Goal: Find specific page/section: Find specific page/section

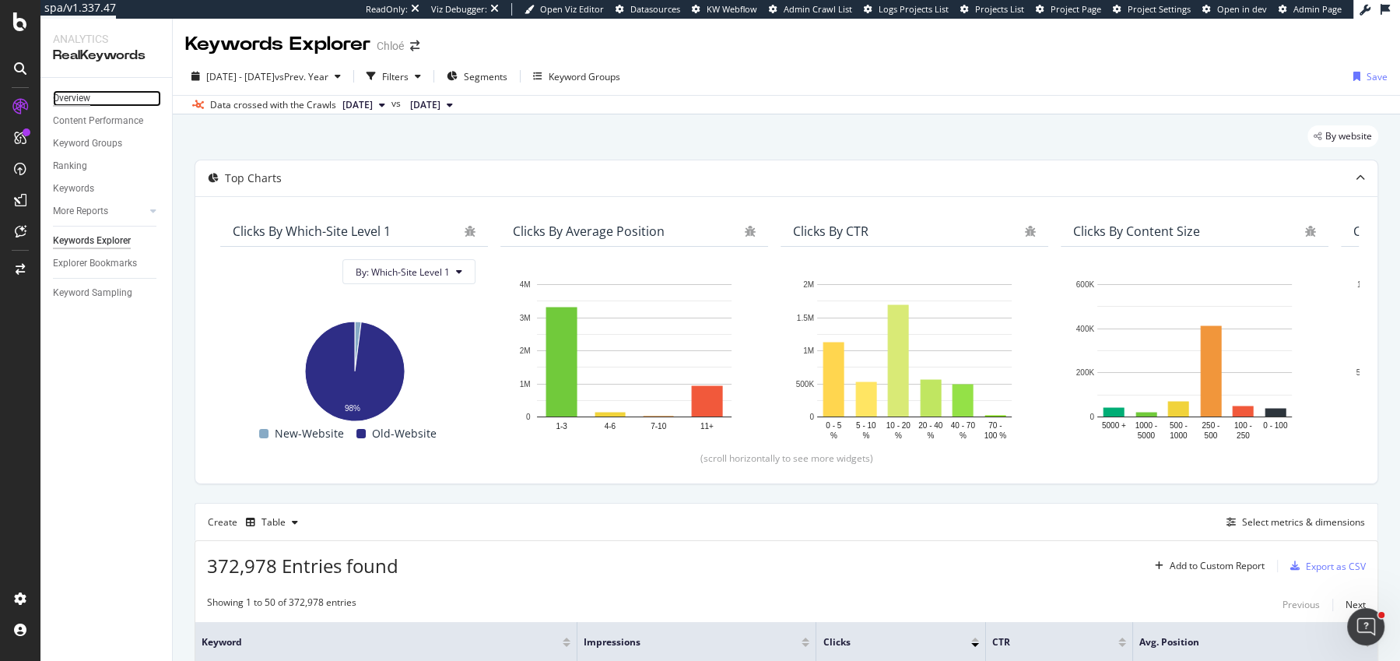
click at [79, 96] on div "Overview" at bounding box center [71, 98] width 37 height 16
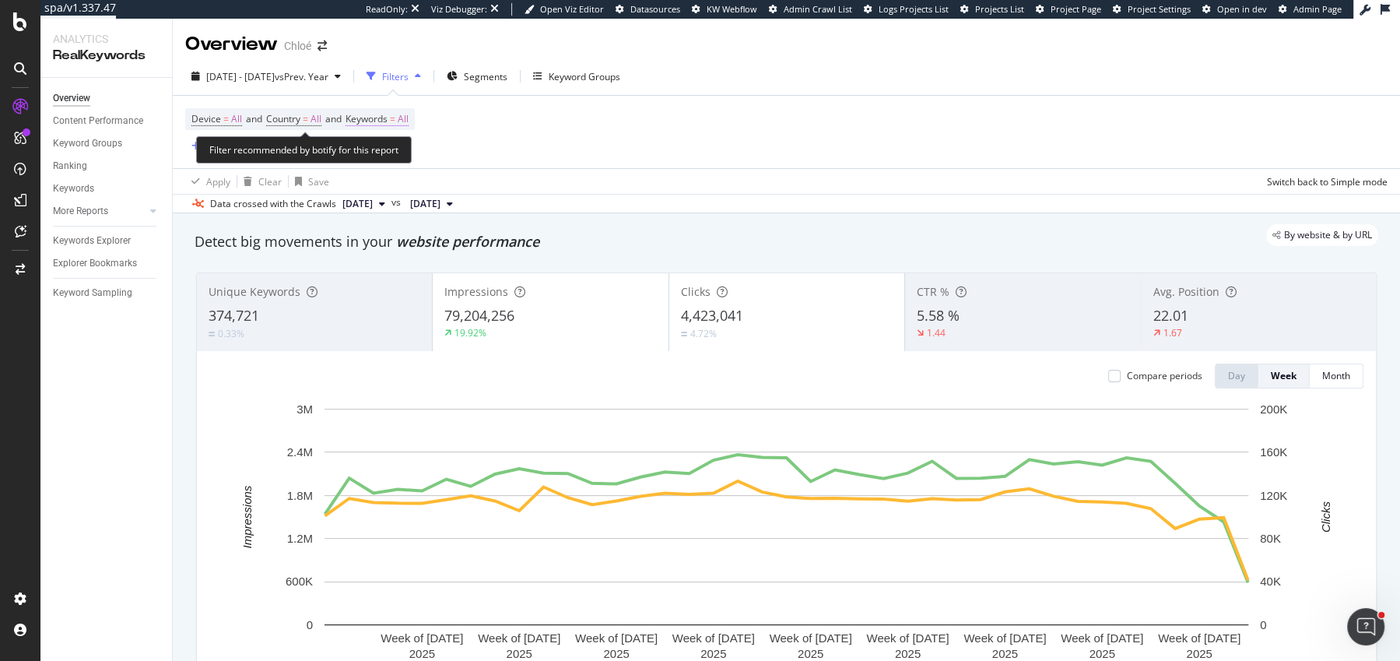
click at [366, 117] on span "Keywords" at bounding box center [367, 118] width 42 height 13
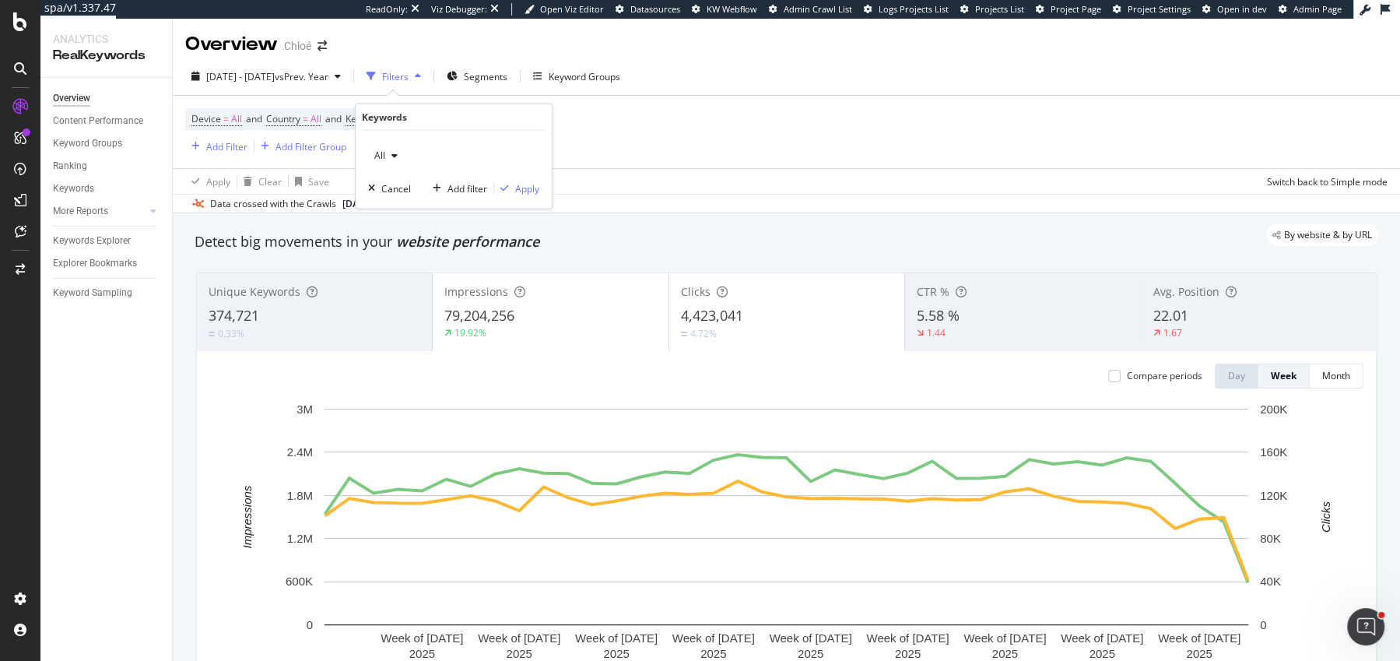
click at [384, 156] on span "All" at bounding box center [376, 155] width 17 height 13
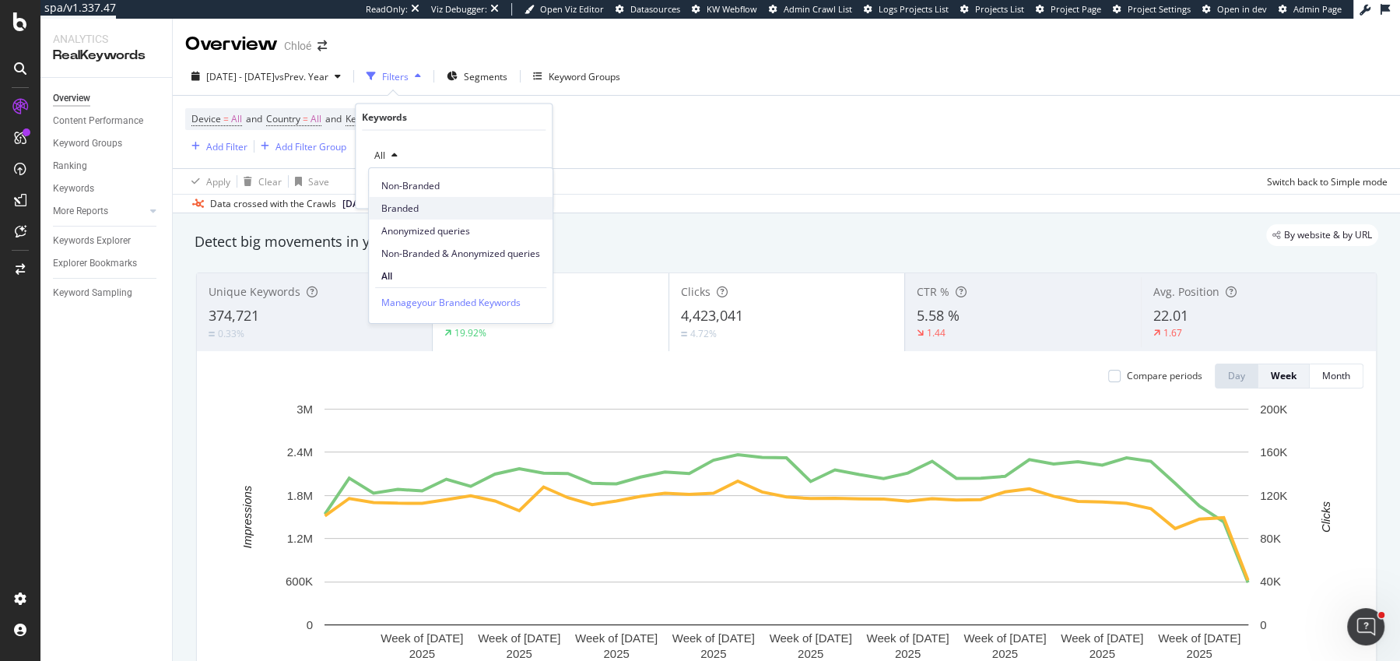
click at [406, 204] on span "Branded" at bounding box center [460, 209] width 159 height 14
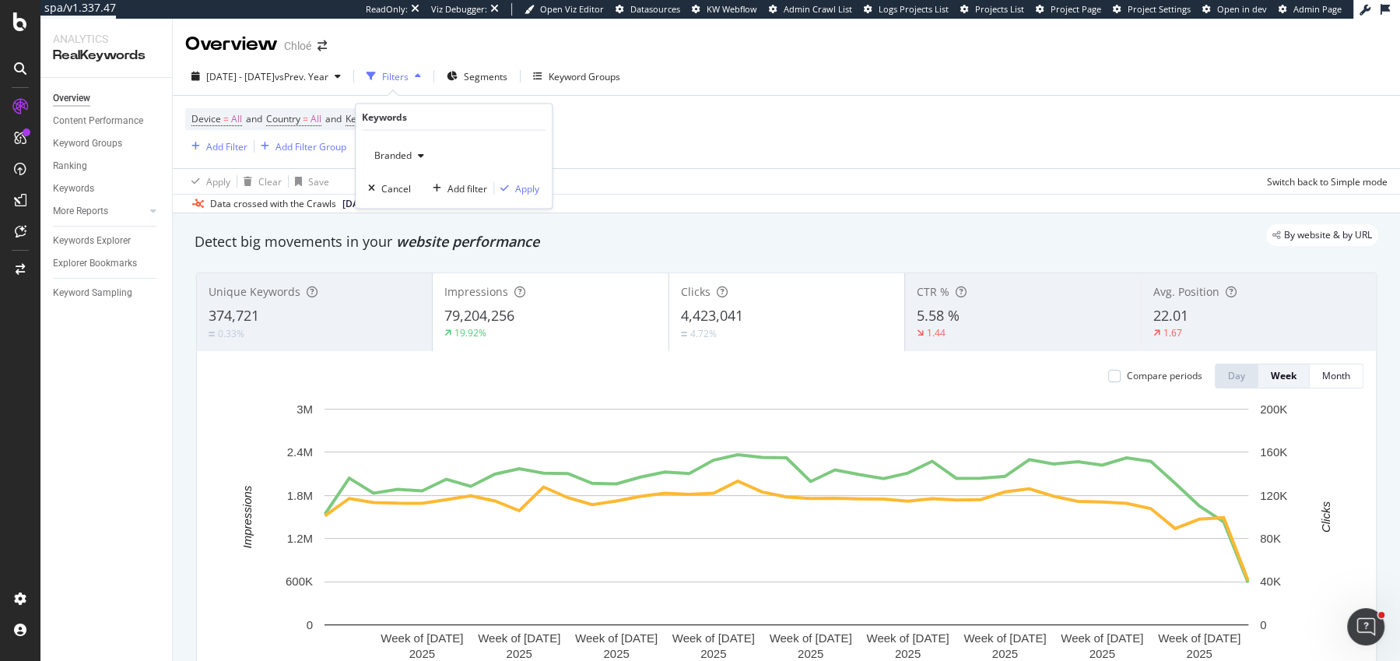
click at [392, 160] on span "Branded" at bounding box center [390, 155] width 44 height 13
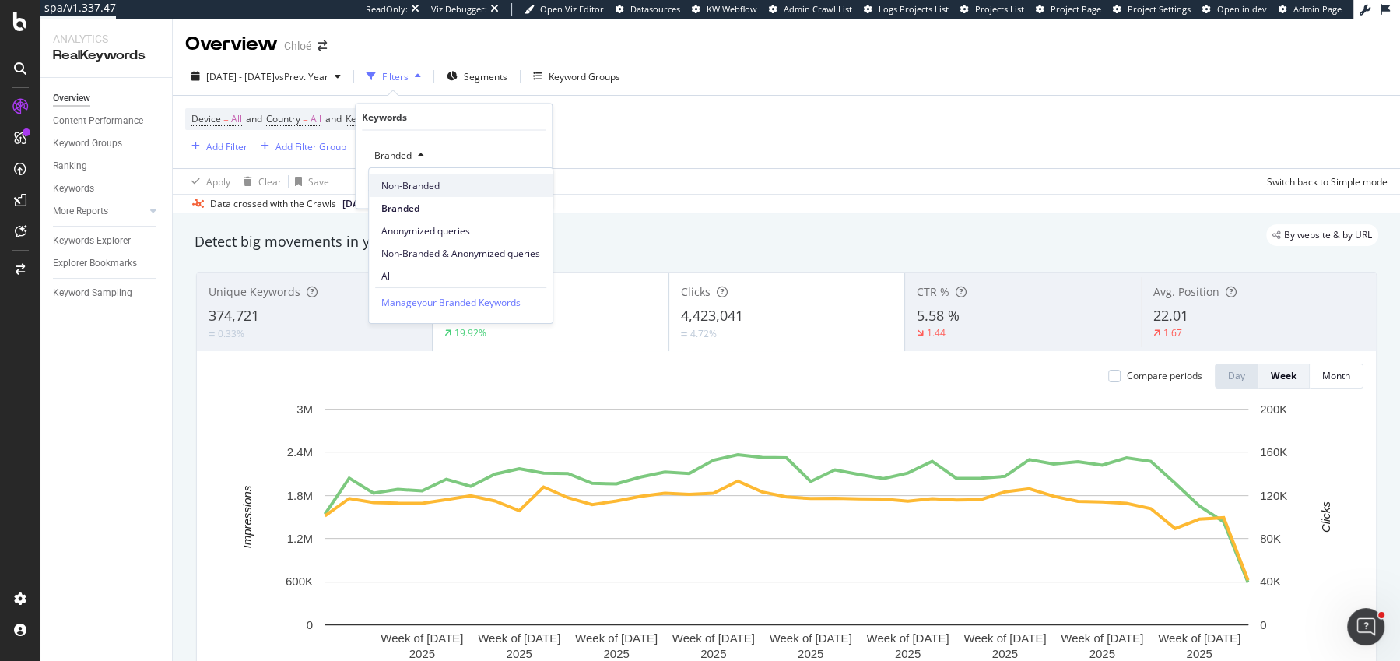
click at [401, 180] on span "Non-Branded" at bounding box center [460, 186] width 159 height 14
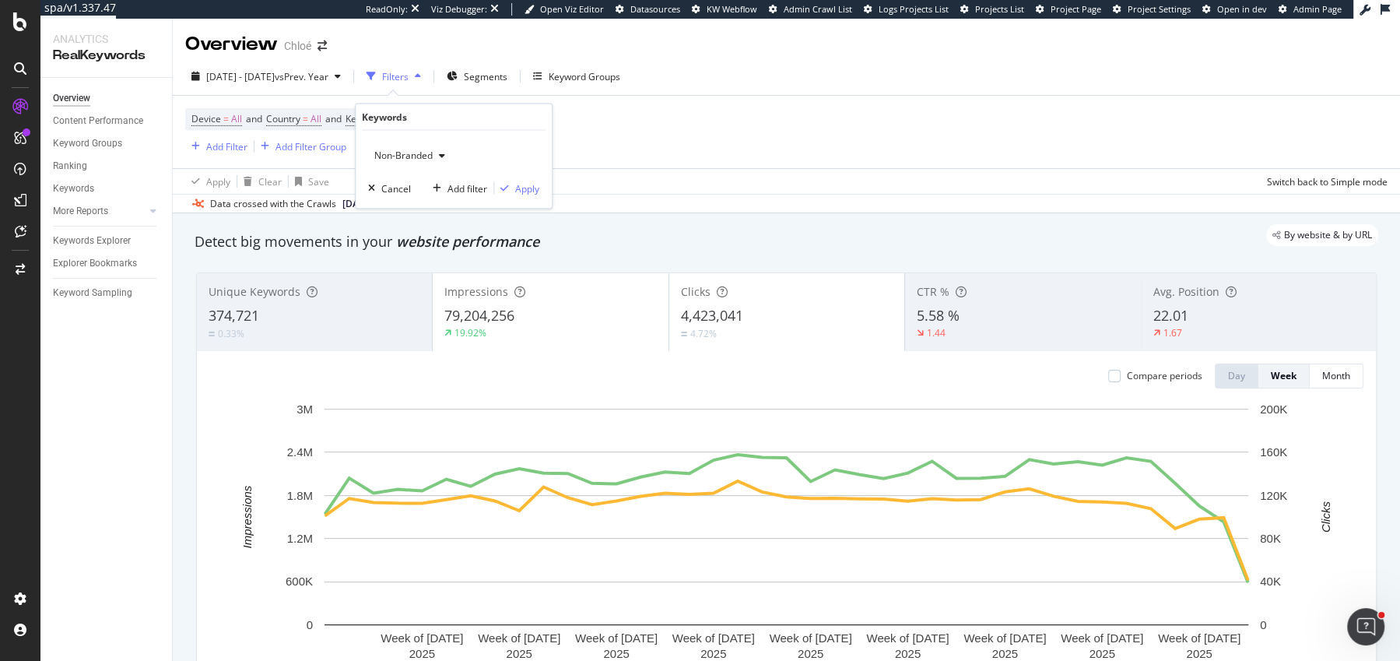
click at [536, 195] on div "Non-Branded Cancel Add filter Apply" at bounding box center [454, 170] width 196 height 78
click at [528, 193] on div "Apply" at bounding box center [527, 187] width 24 height 13
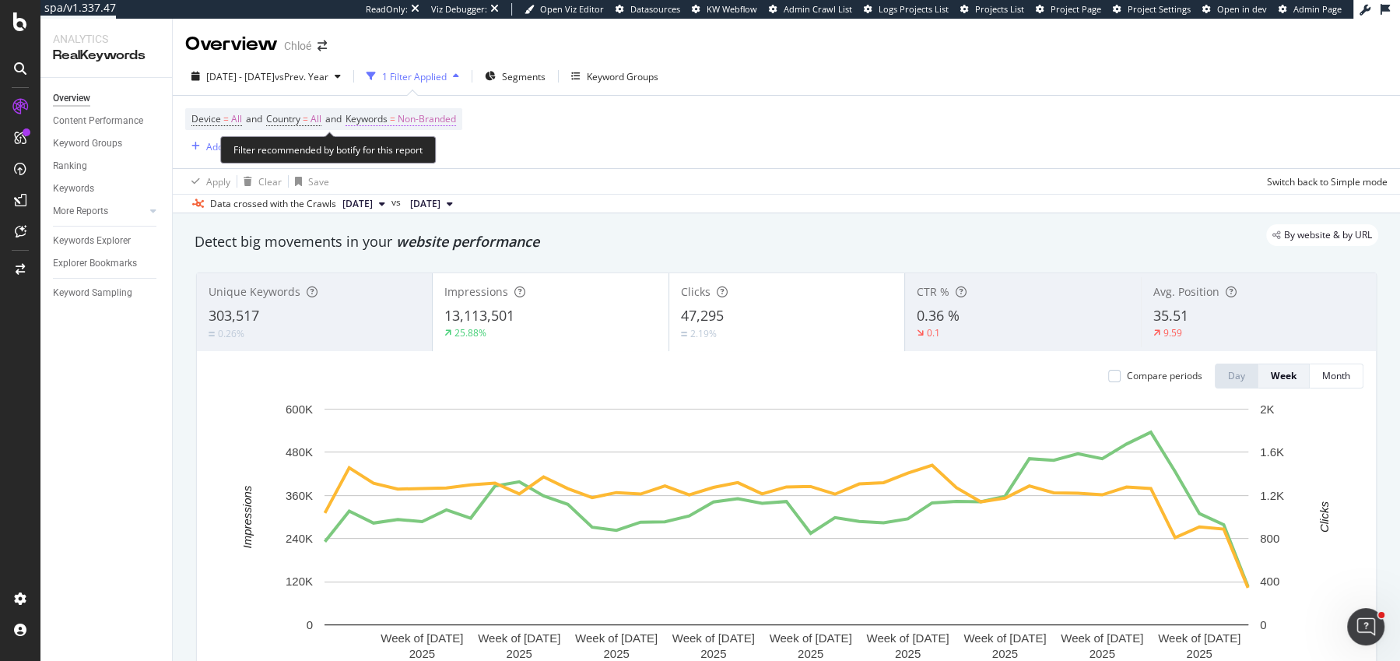
click at [395, 113] on span "=" at bounding box center [392, 118] width 5 height 13
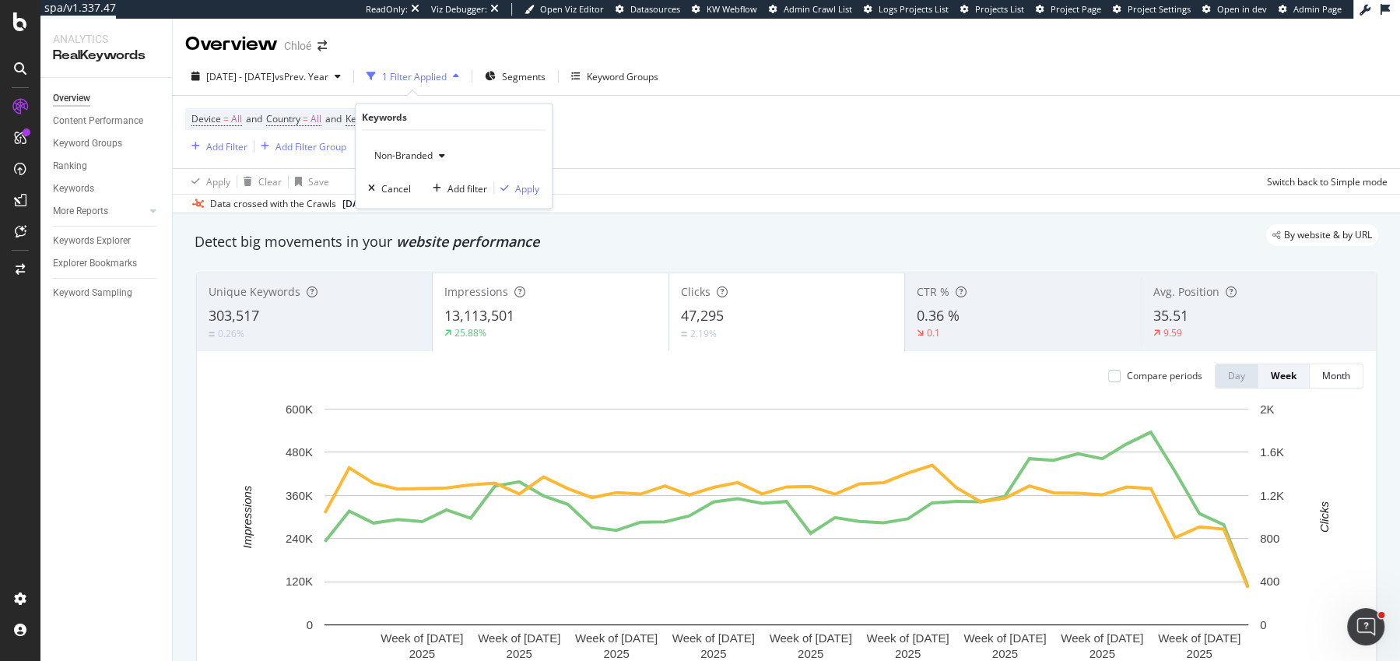
click at [402, 144] on div "Non-Branded" at bounding box center [409, 155] width 83 height 23
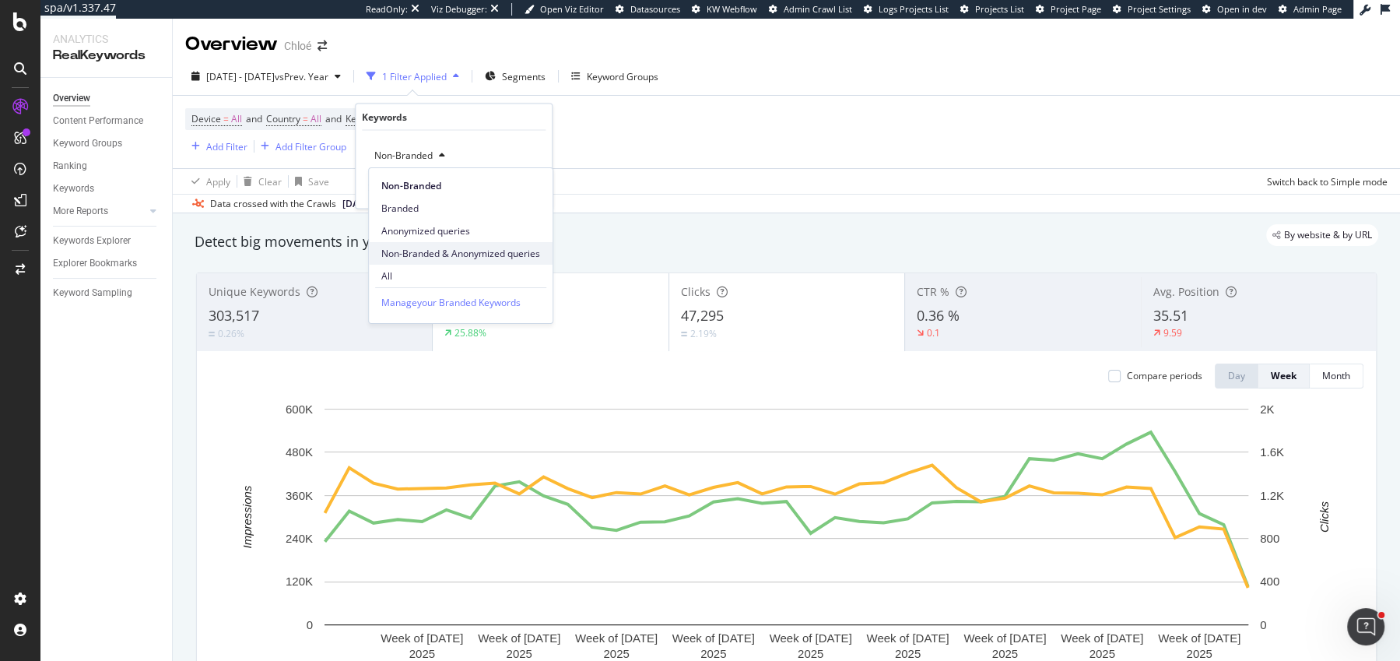
click at [448, 245] on div "Non-Branded & Anonymized queries" at bounding box center [461, 253] width 184 height 23
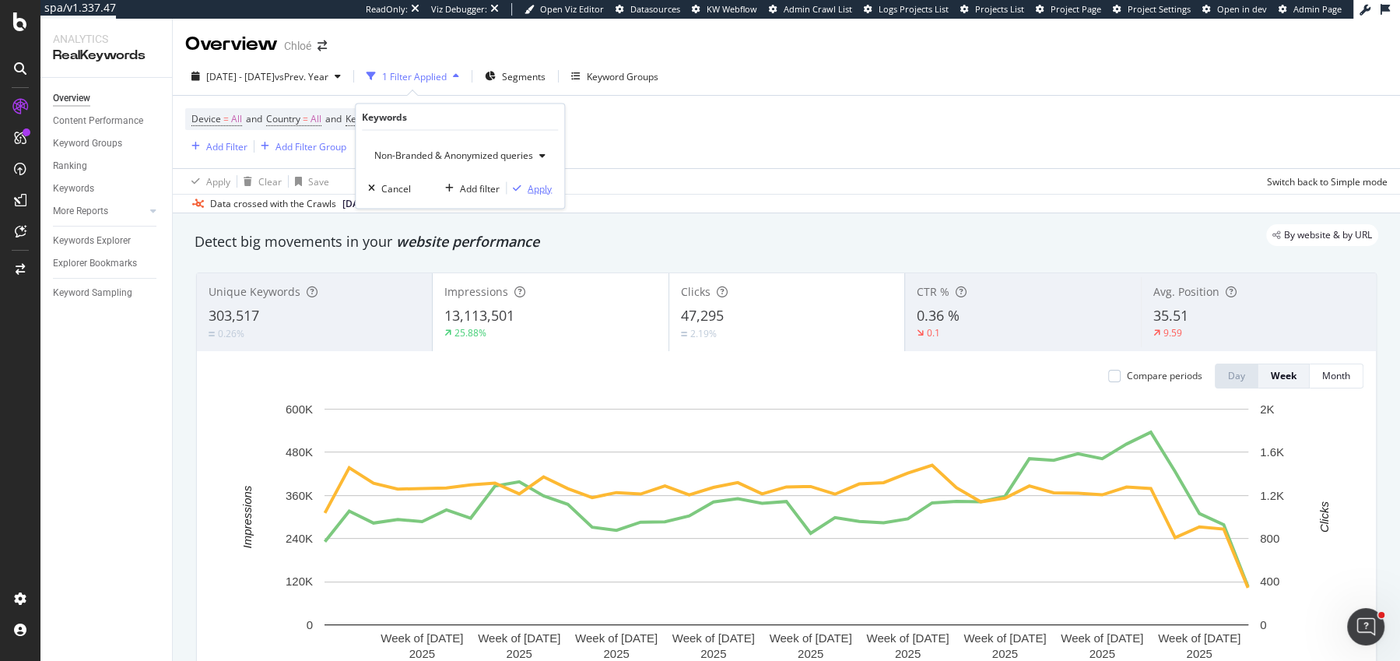
click at [547, 188] on div "Apply" at bounding box center [540, 187] width 24 height 13
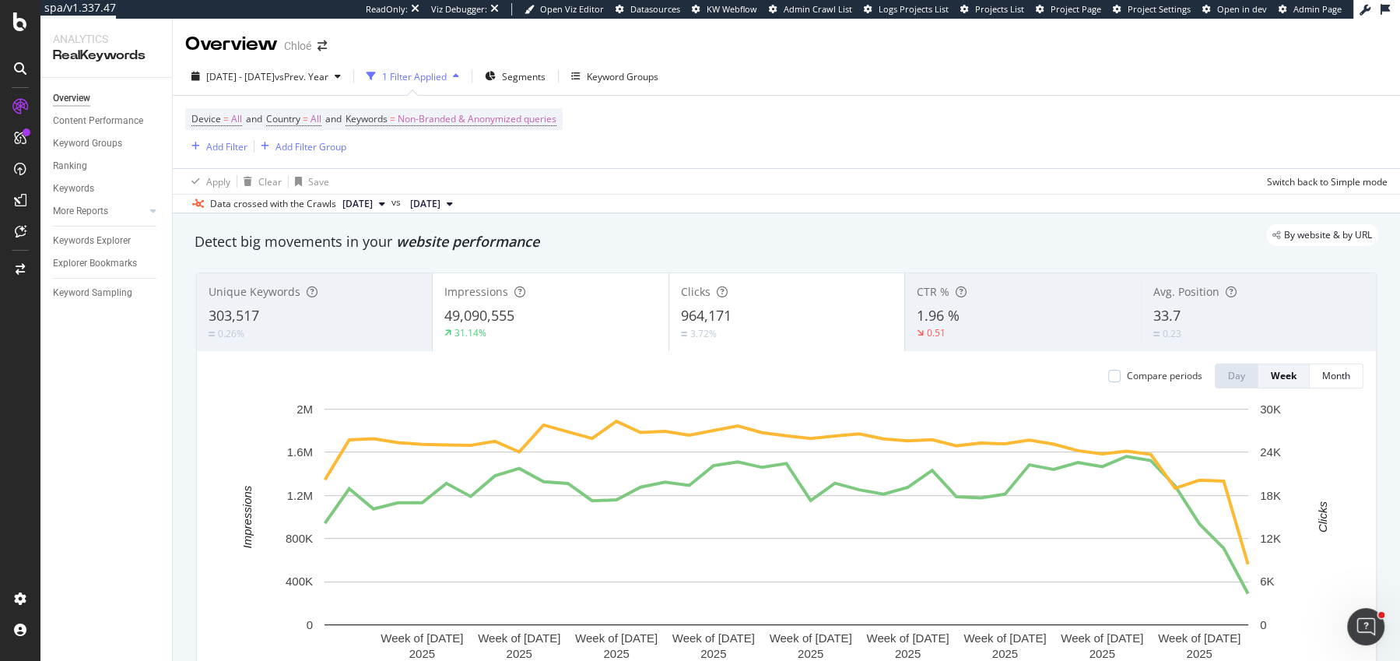
click at [297, 91] on div "2025 Jan. 1st - Sep. 24th vs Prev. Year 1 Filter Applied Segments Keyword Groups" at bounding box center [786, 79] width 1227 height 31
click at [297, 90] on div "2025 Jan. 1st - Sep. 24th vs Prev. Year 1 Filter Applied Segments Keyword Groups" at bounding box center [786, 79] width 1227 height 31
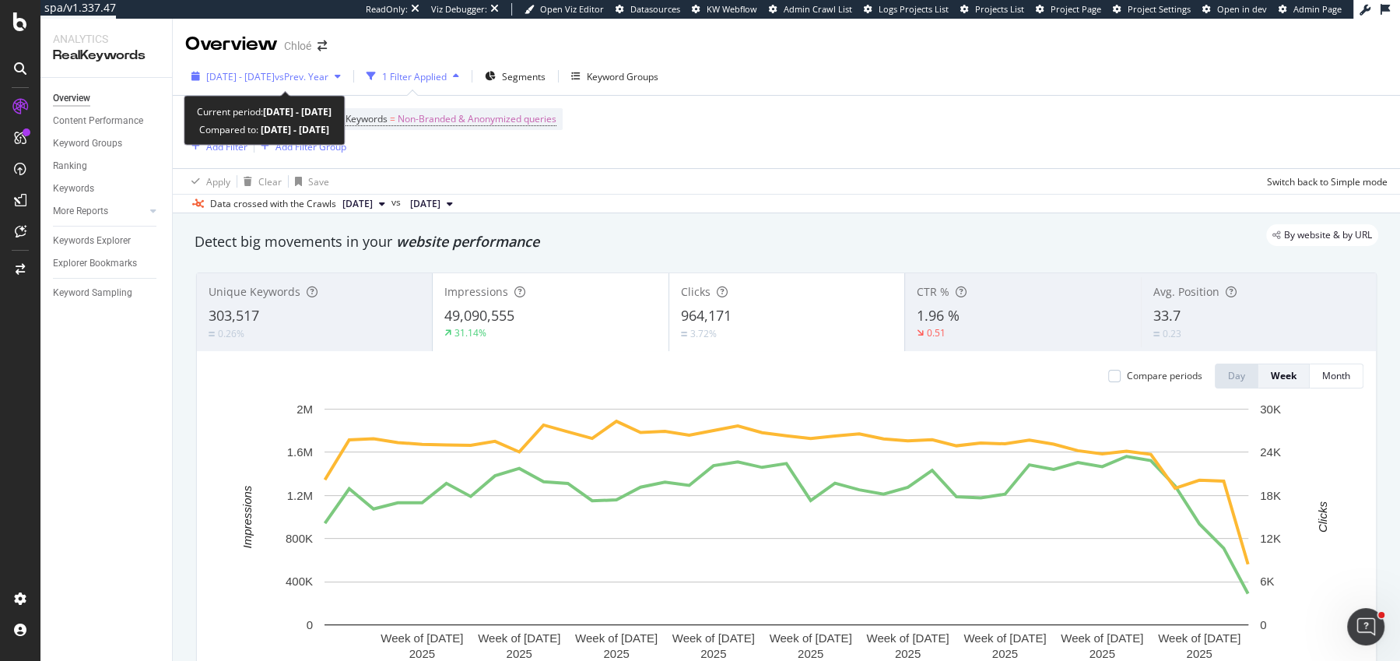
click at [275, 79] on span "2025 Jan. 1st - Sep. 24th" at bounding box center [240, 76] width 68 height 13
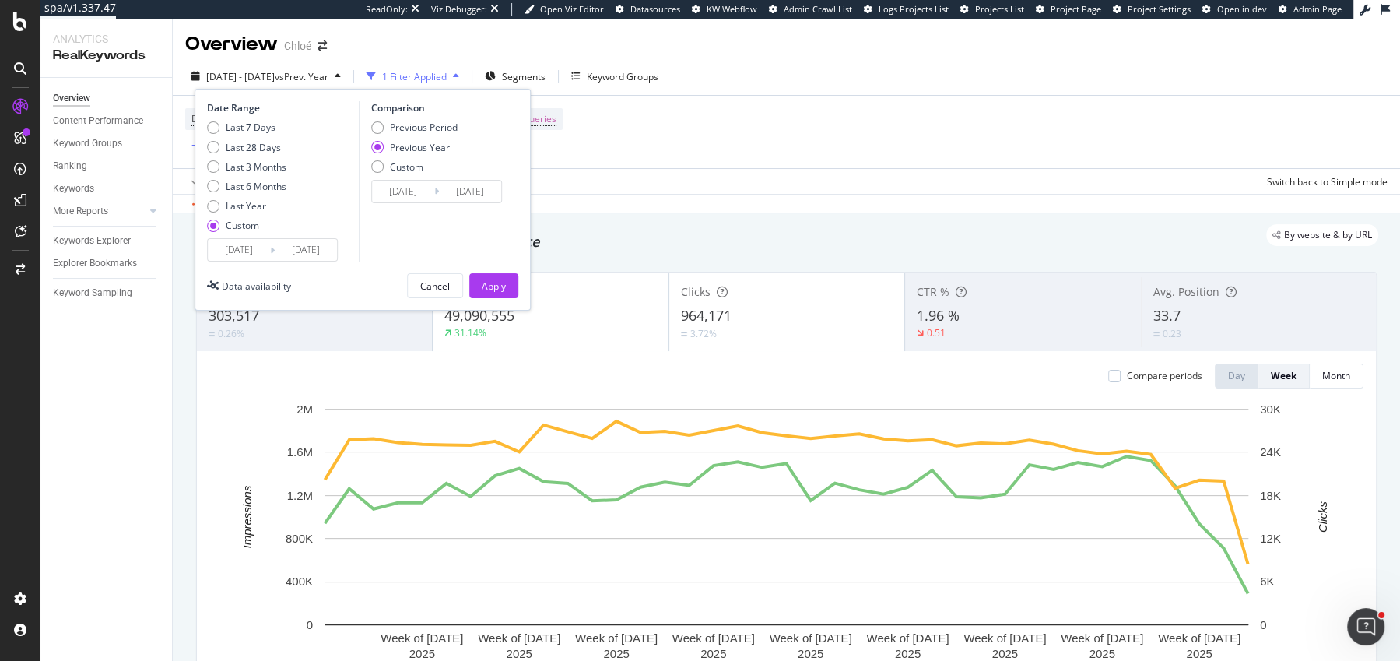
click at [286, 248] on input "2025/09/24" at bounding box center [306, 250] width 62 height 22
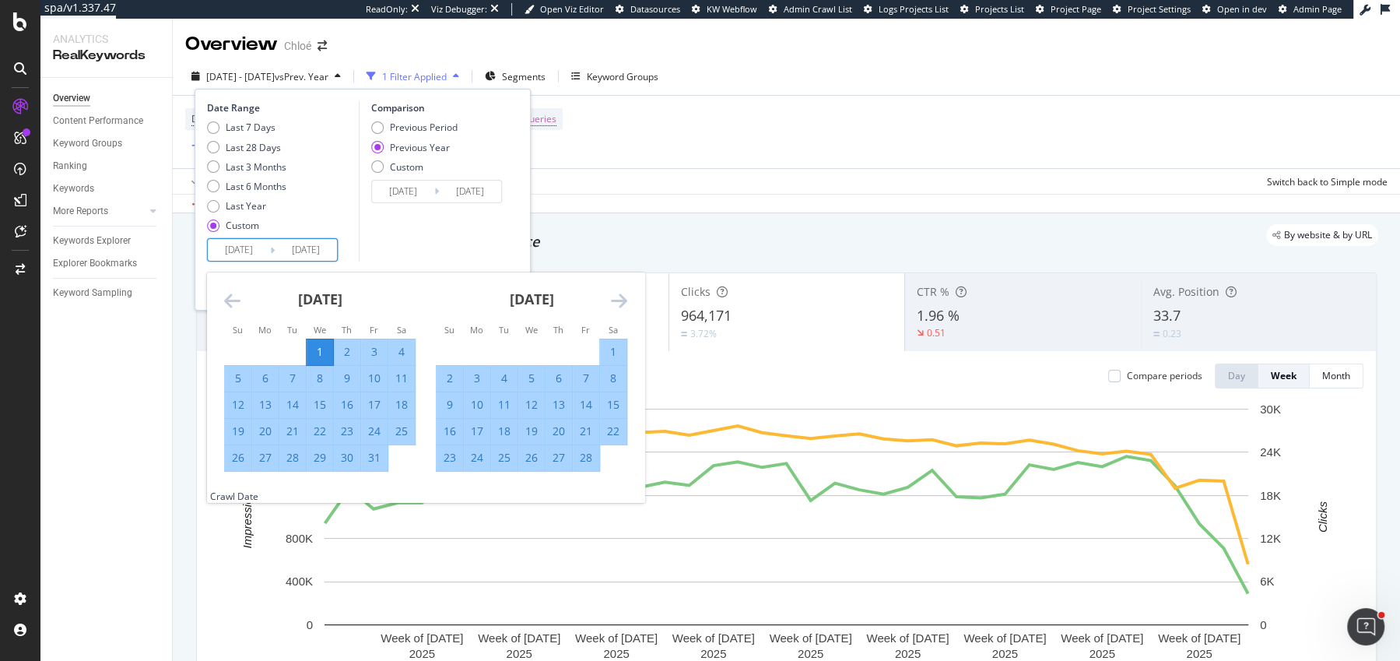
click at [623, 299] on icon "Move forward to switch to the next month." at bounding box center [619, 300] width 16 height 19
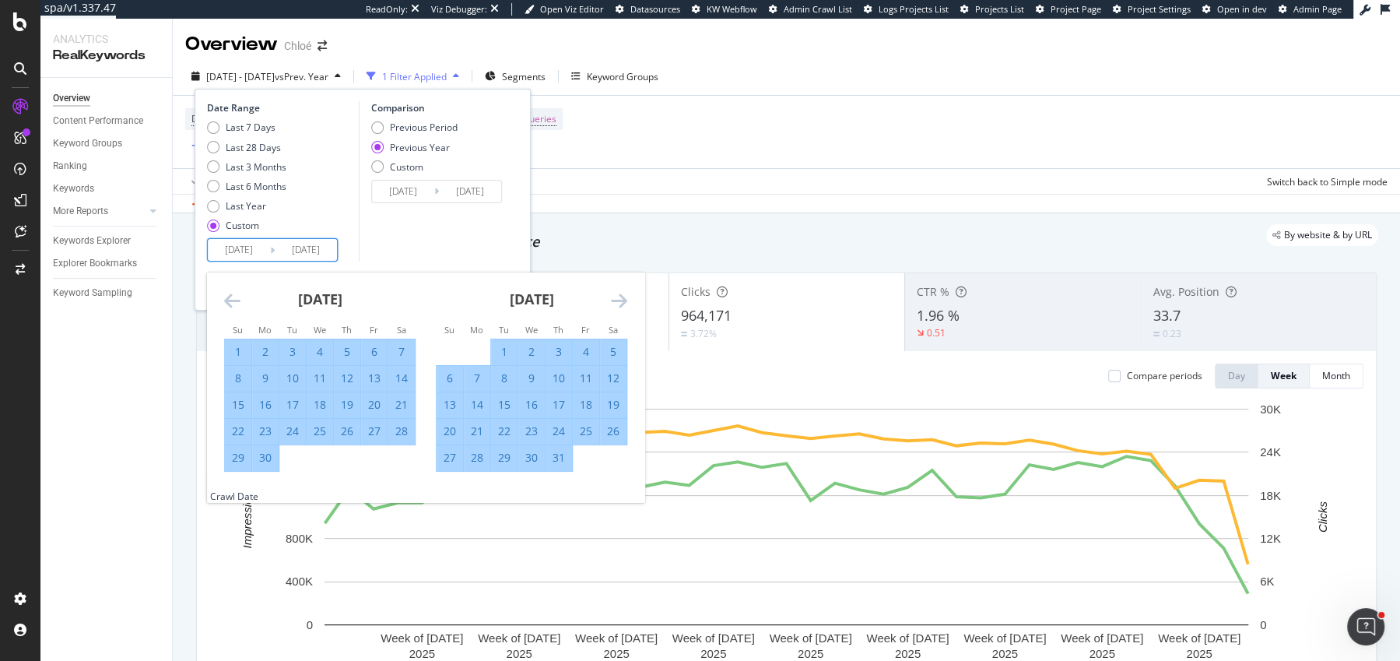
click at [623, 299] on icon "Move forward to switch to the next month." at bounding box center [619, 300] width 16 height 19
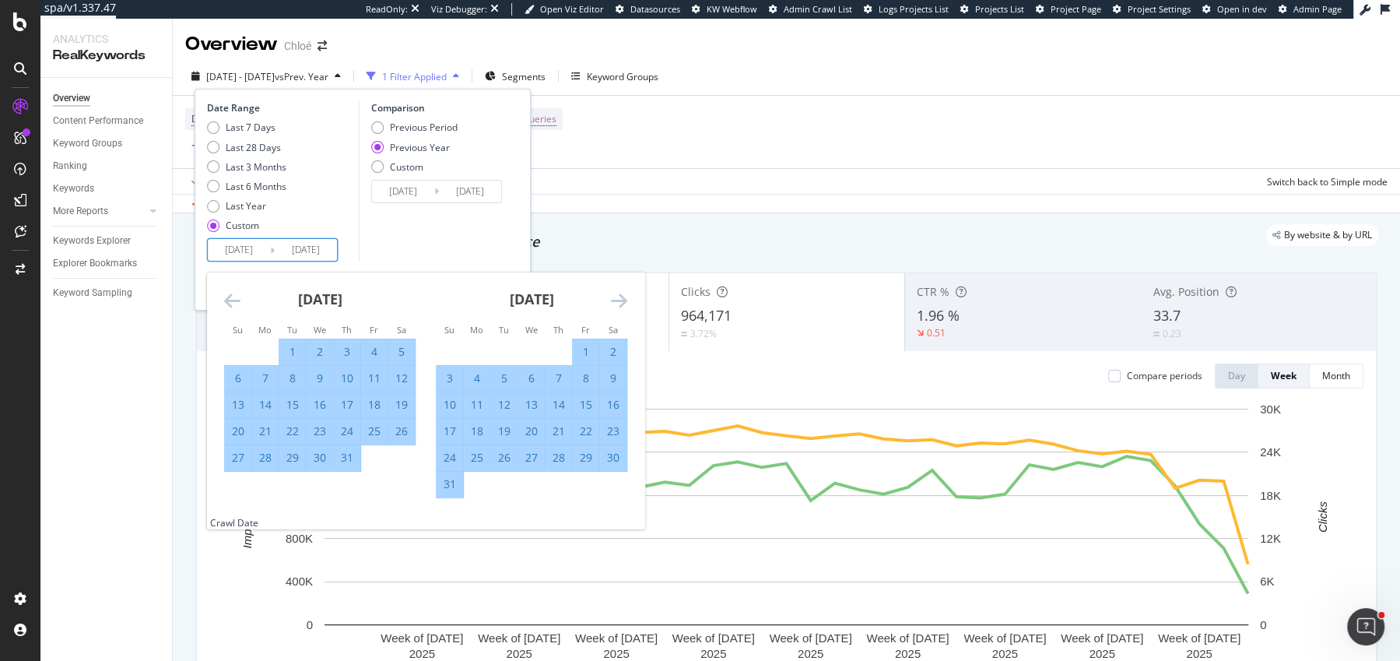
click at [618, 410] on div "16" at bounding box center [613, 405] width 26 height 16
type input "2025/08/16"
type input "2024/08/17"
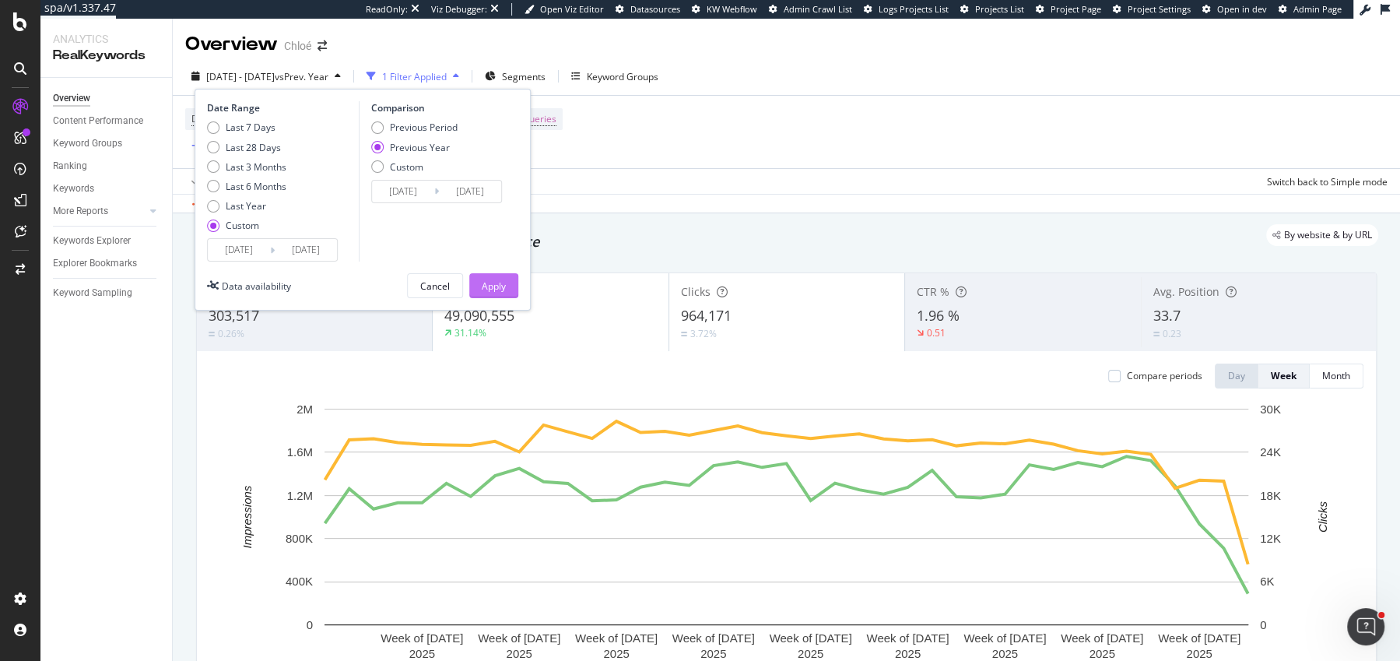
click at [503, 274] on div "Apply" at bounding box center [494, 285] width 24 height 23
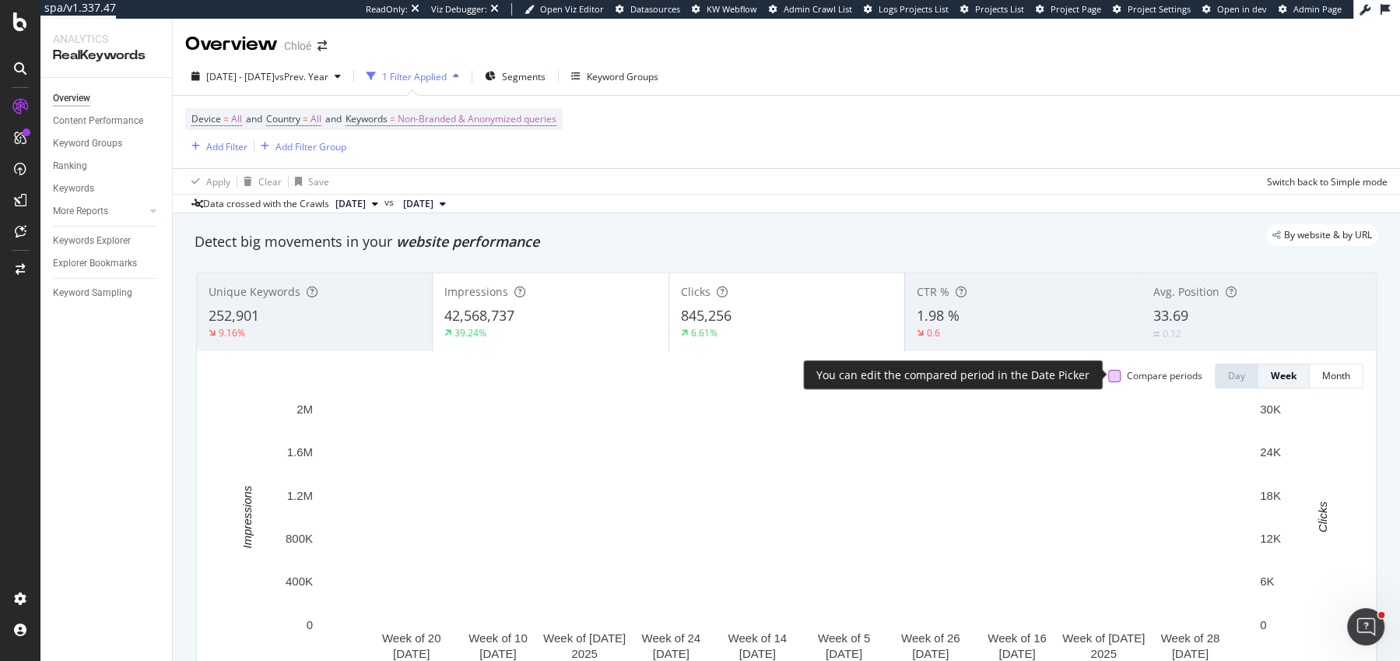
click at [1117, 371] on div at bounding box center [1114, 376] width 12 height 12
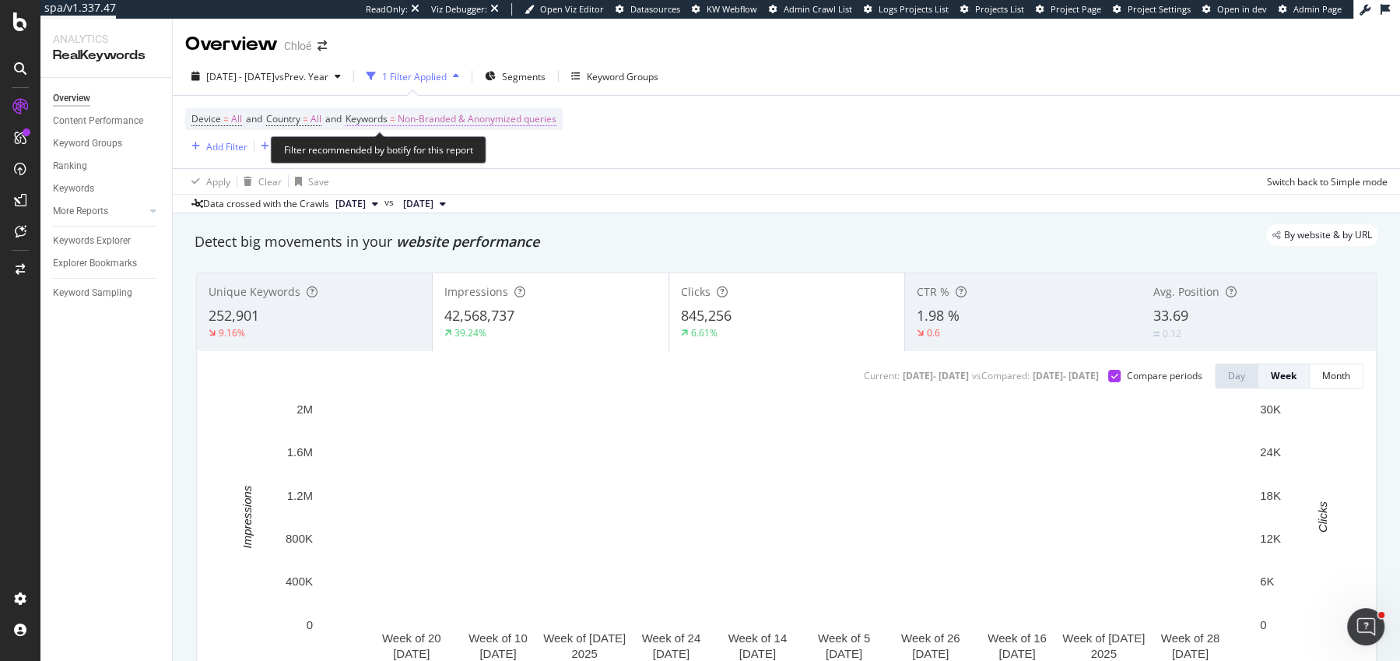
click at [492, 117] on span "Non-Branded & Anonymized queries" at bounding box center [477, 119] width 159 height 22
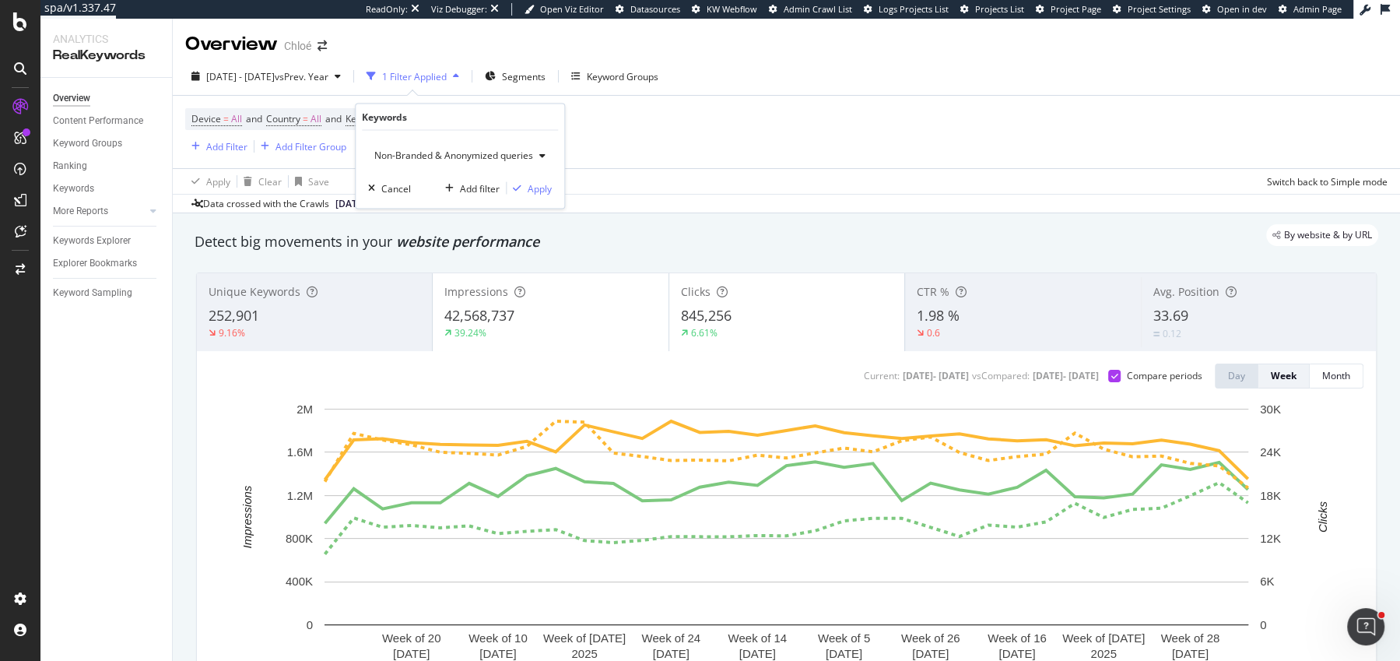
click at [464, 151] on span "Non-Branded & Anonymized queries" at bounding box center [450, 155] width 165 height 13
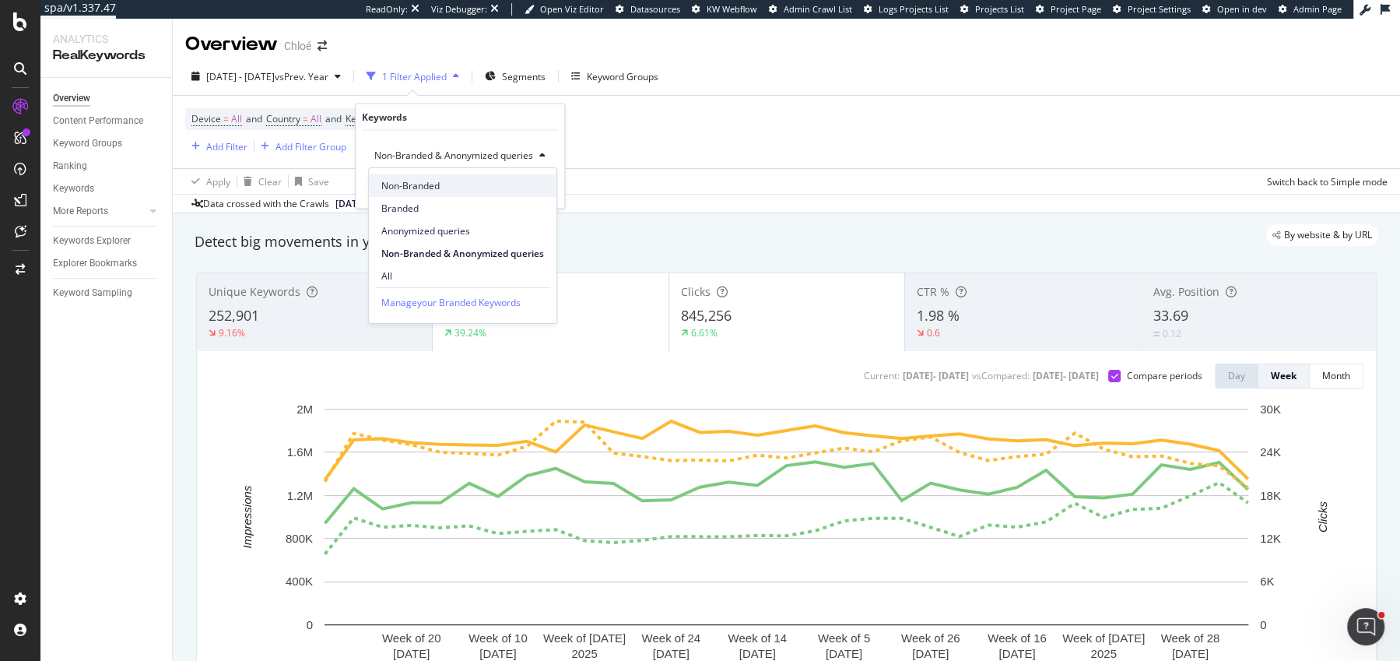
click at [455, 182] on span "Non-Branded" at bounding box center [462, 186] width 163 height 14
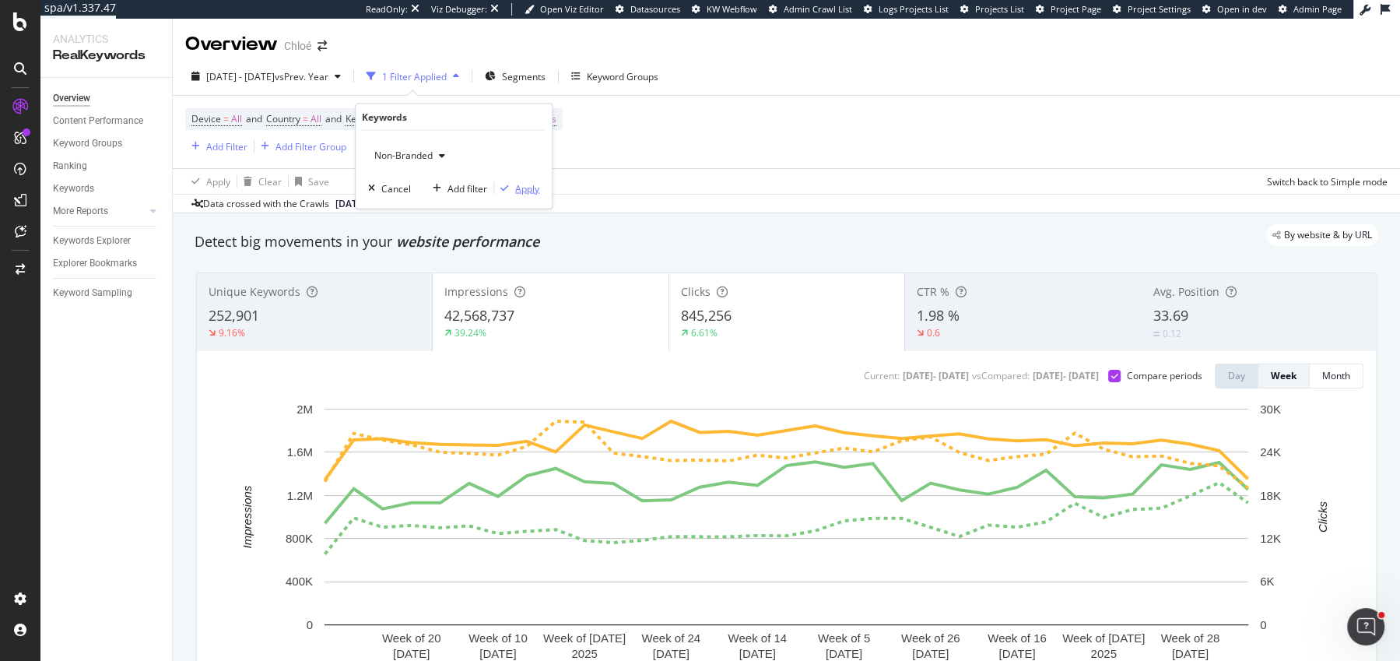
click at [530, 185] on div "Apply" at bounding box center [527, 187] width 24 height 13
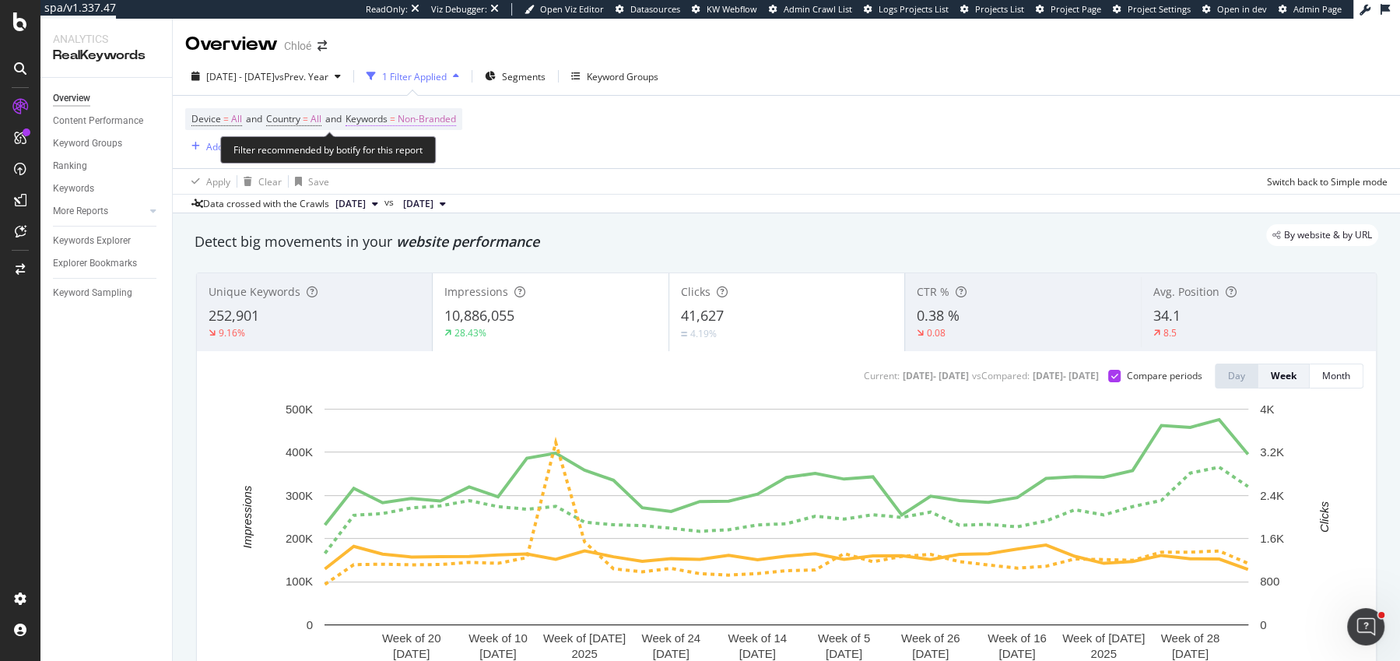
click at [432, 118] on span "Non-Branded" at bounding box center [427, 119] width 58 height 22
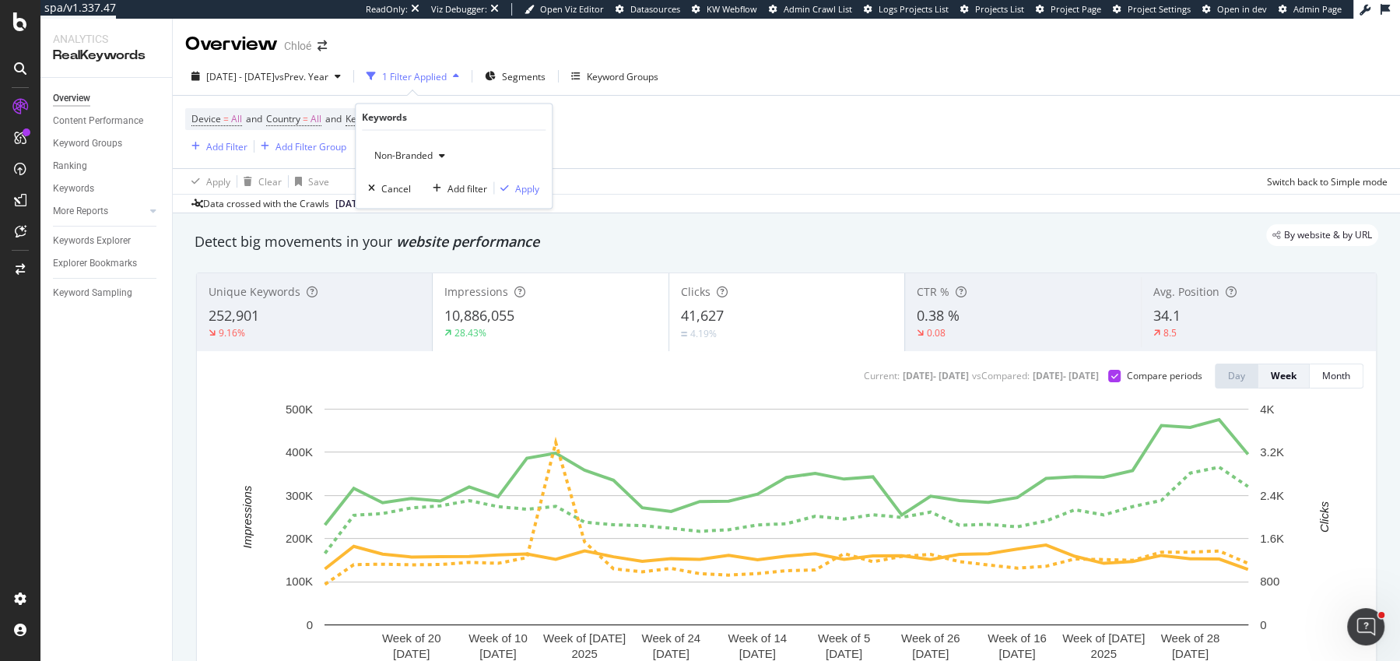
click at [423, 139] on div "Non-Branded Cancel Add filter Apply" at bounding box center [454, 170] width 196 height 78
click at [423, 160] on span "Non-Branded" at bounding box center [400, 155] width 65 height 13
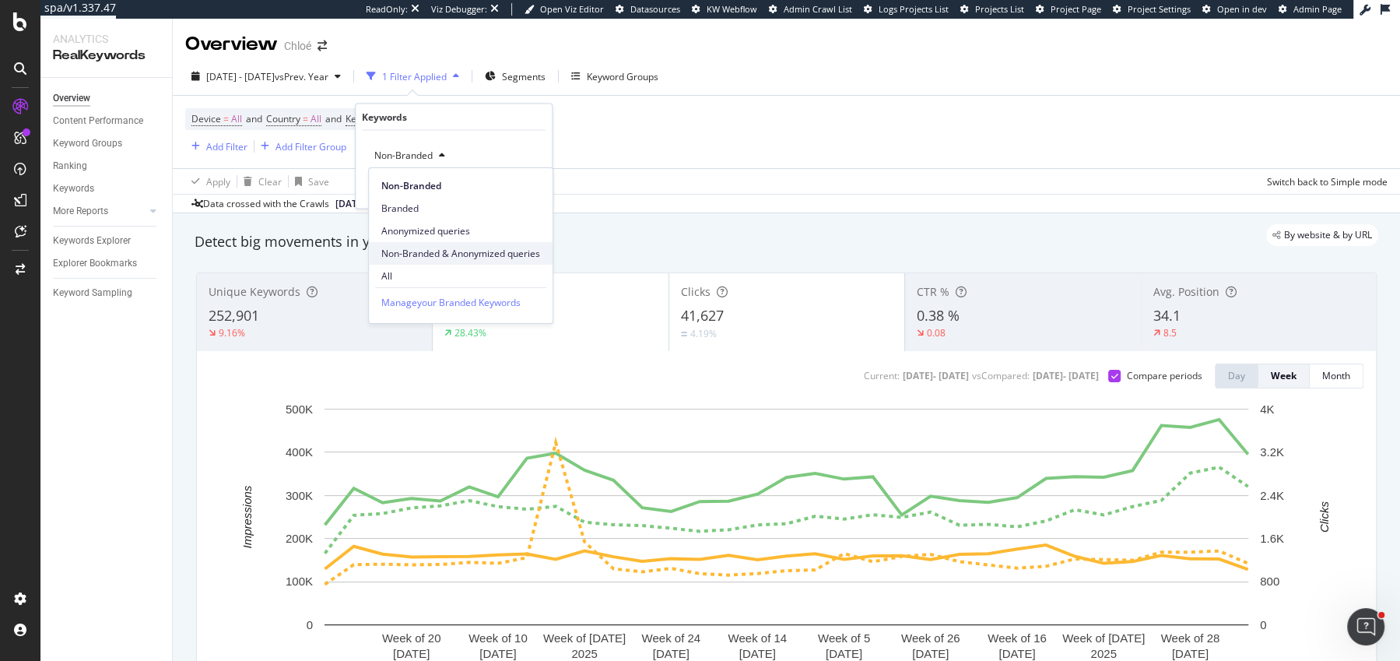
click at [421, 251] on span "Non-Branded & Anonymized queries" at bounding box center [460, 254] width 159 height 14
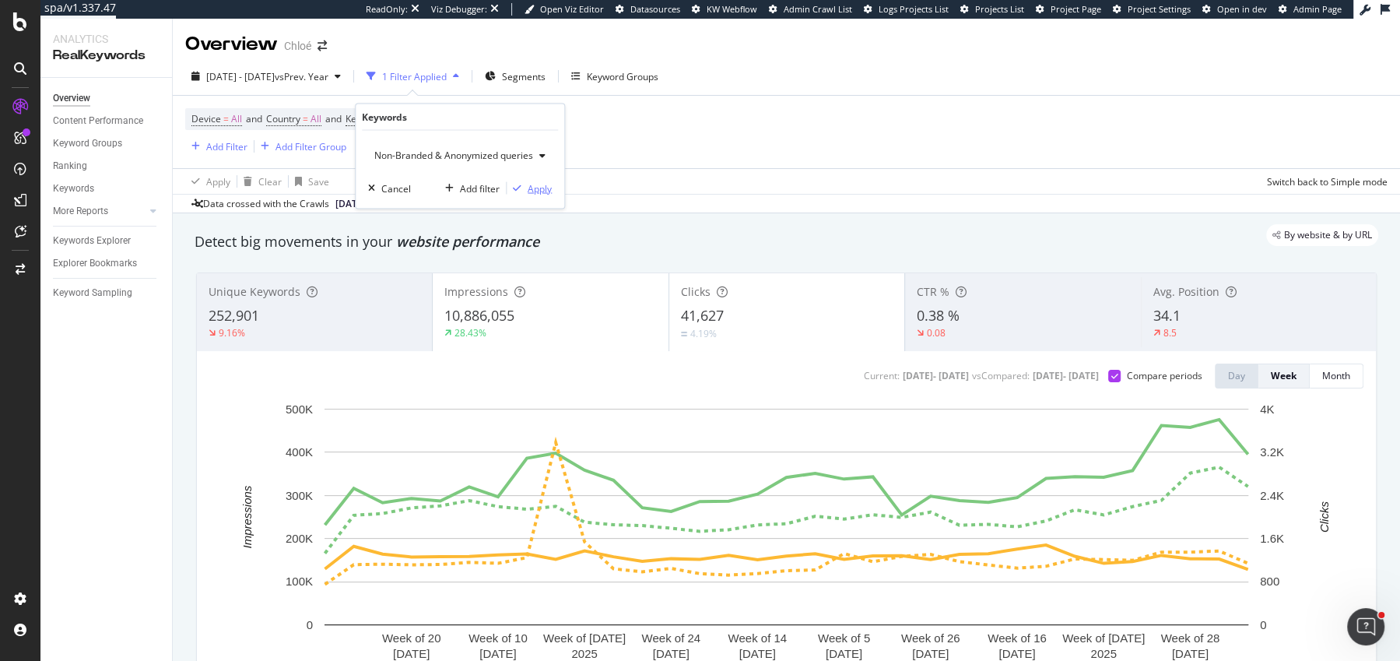
click at [521, 186] on div "button" at bounding box center [517, 188] width 21 height 9
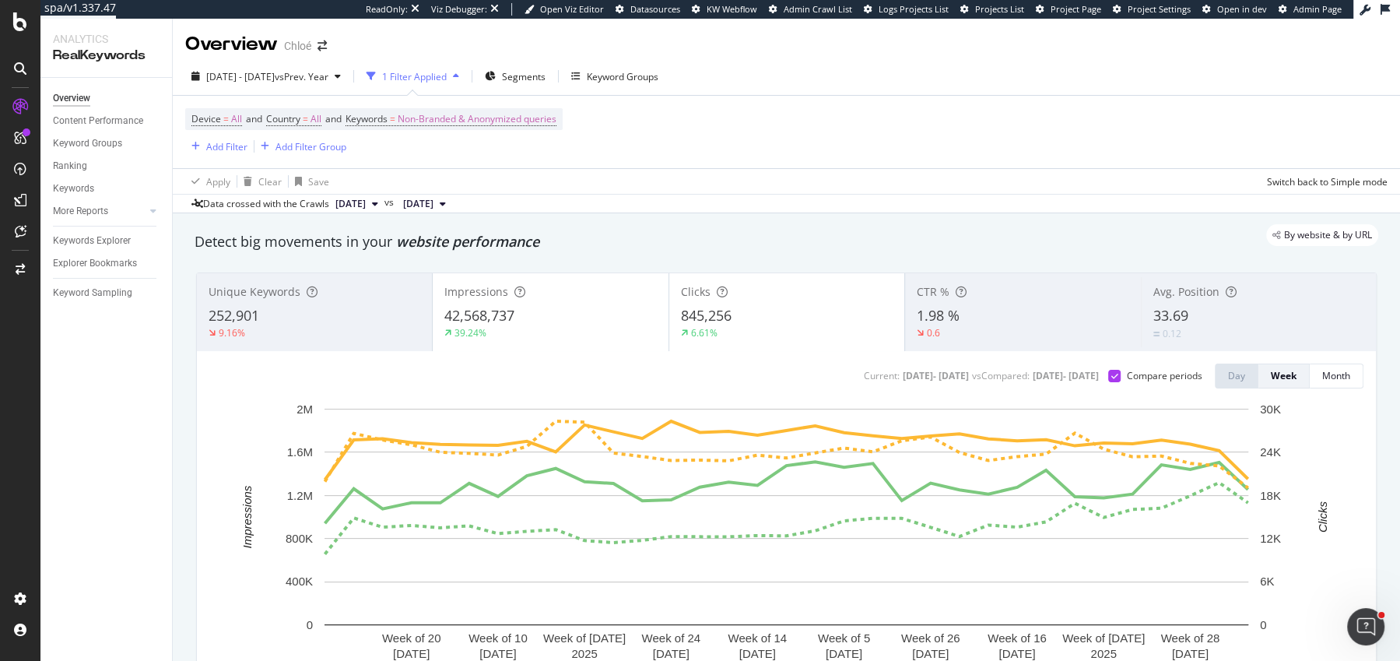
click at [1254, 328] on div "0.12" at bounding box center [1258, 333] width 211 height 15
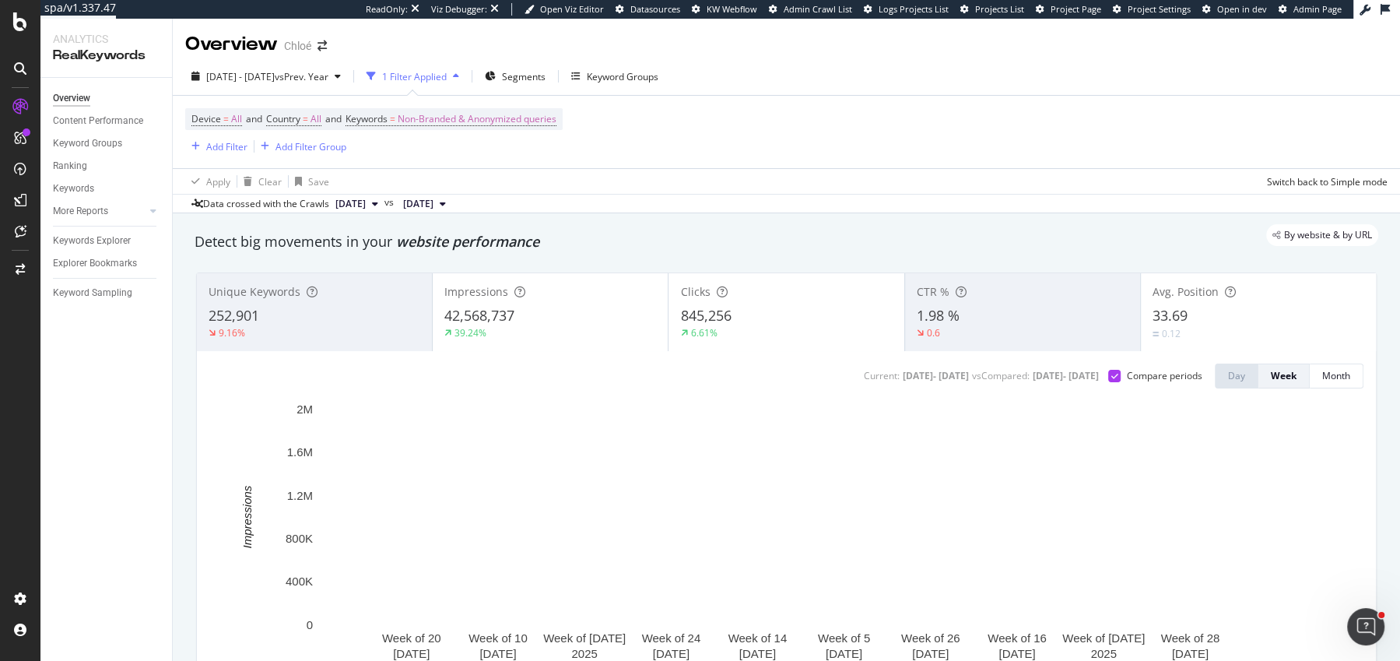
click at [1254, 328] on div "0.12" at bounding box center [1259, 333] width 212 height 15
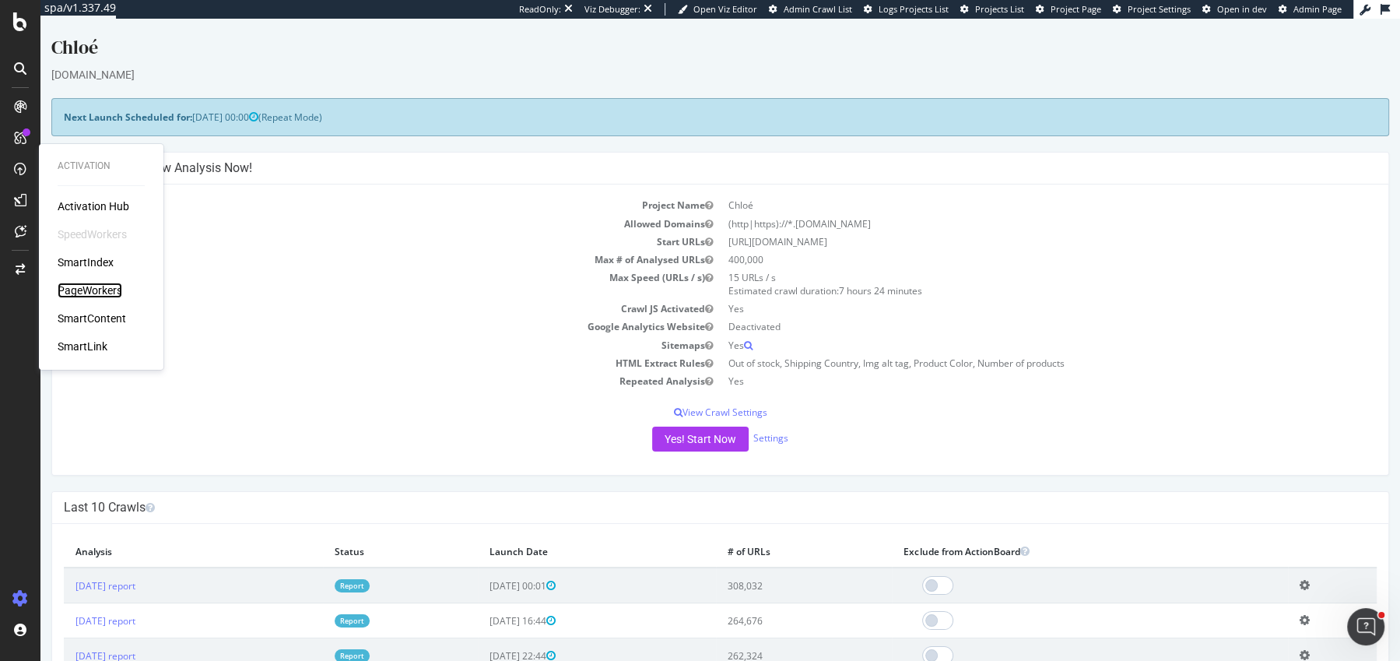
click at [83, 288] on div "PageWorkers" at bounding box center [90, 291] width 65 height 16
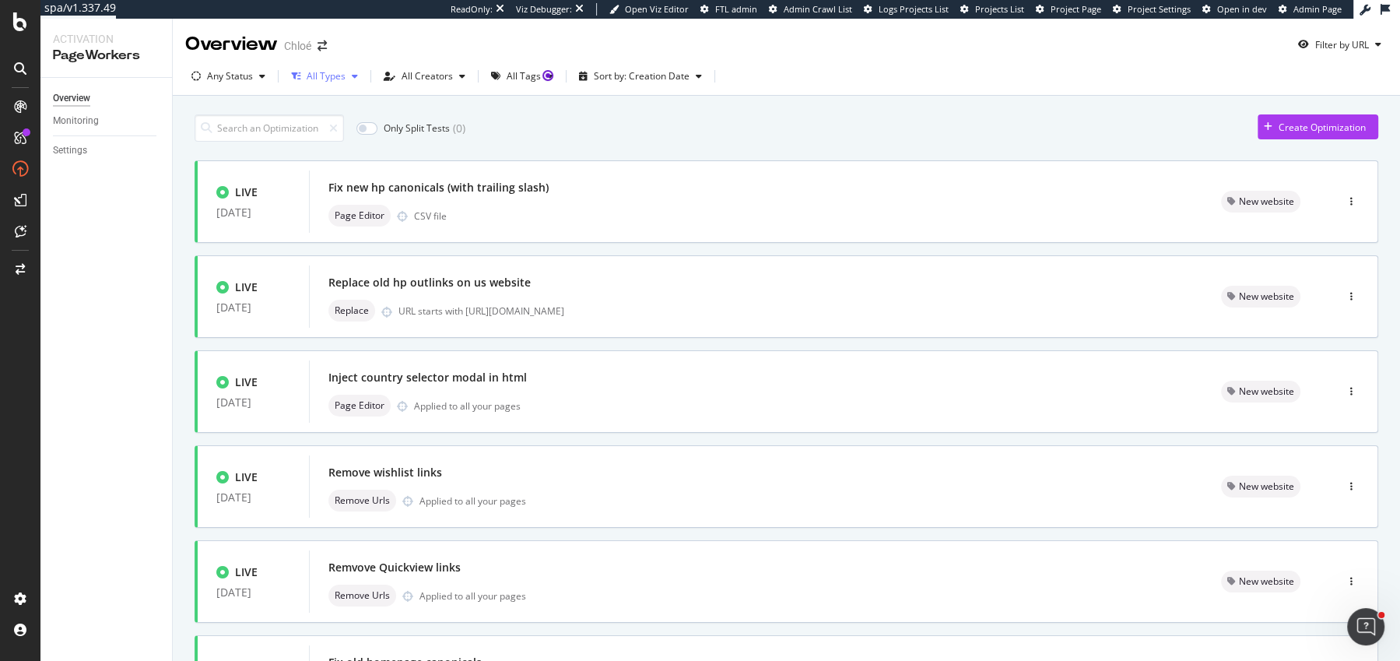
click at [311, 76] on div "All Types" at bounding box center [326, 76] width 39 height 9
click at [222, 75] on div "Any Status" at bounding box center [230, 76] width 46 height 9
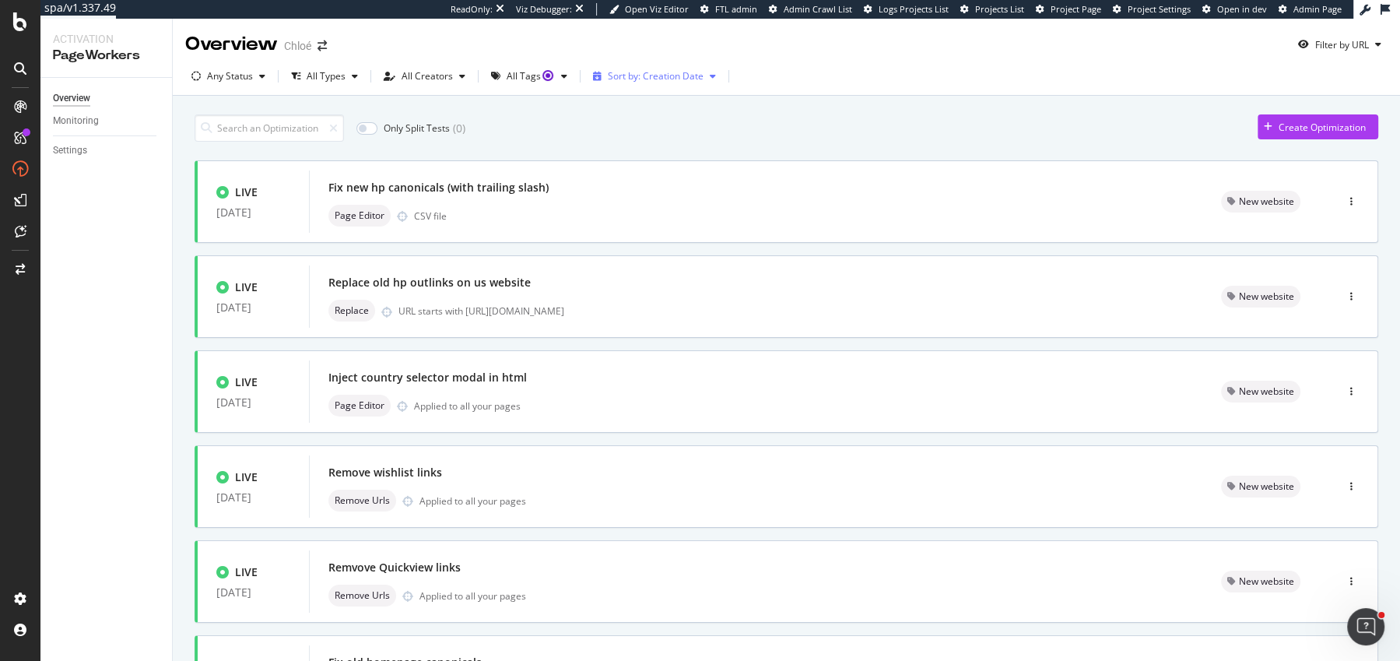
click at [624, 81] on div "Sort by: Creation Date" at bounding box center [656, 76] width 96 height 9
click at [772, 139] on div "Only Split Tests ( 0 ) Create Optimization" at bounding box center [787, 127] width 1184 height 27
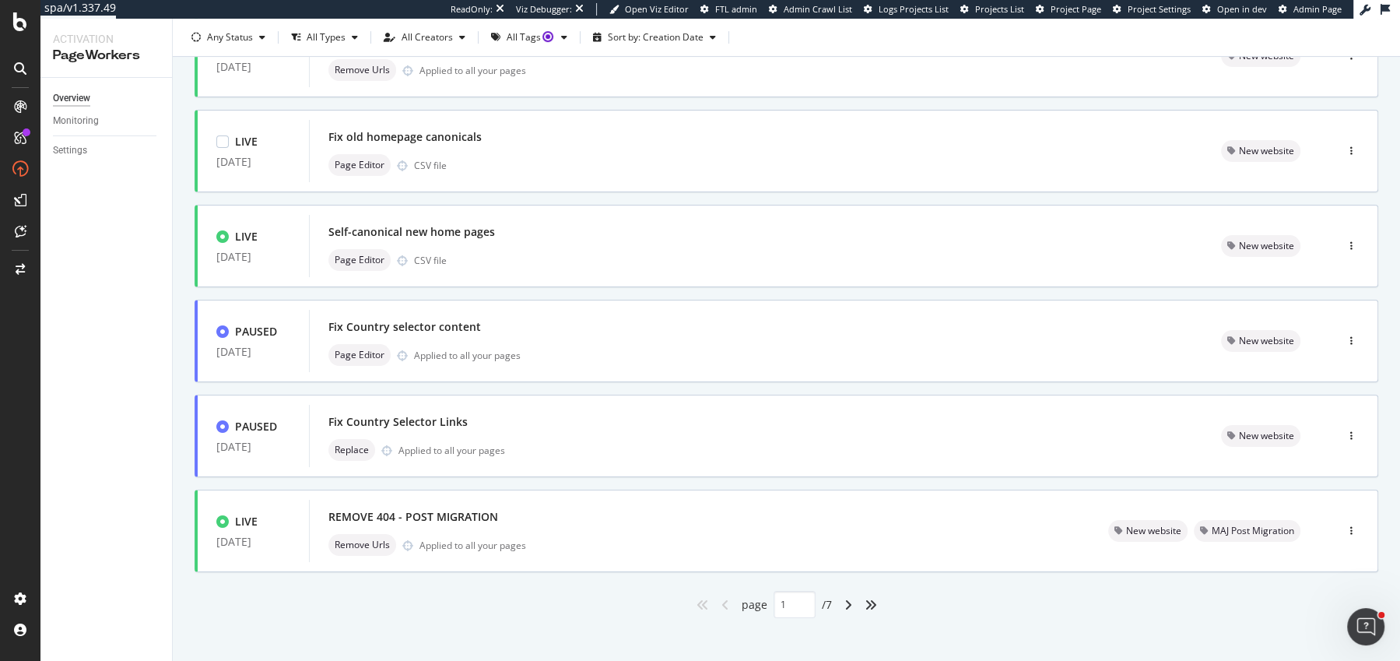
scroll to position [535, 0]
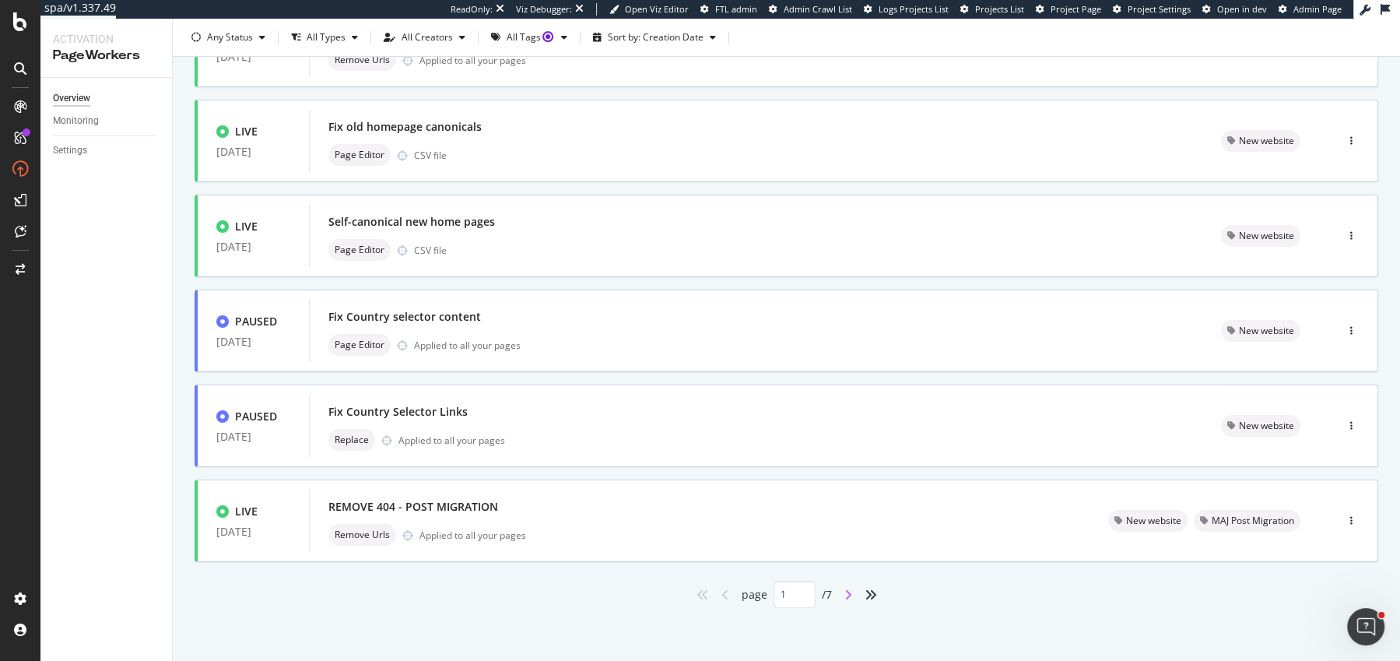
click at [849, 591] on icon "angle-right" at bounding box center [848, 594] width 8 height 12
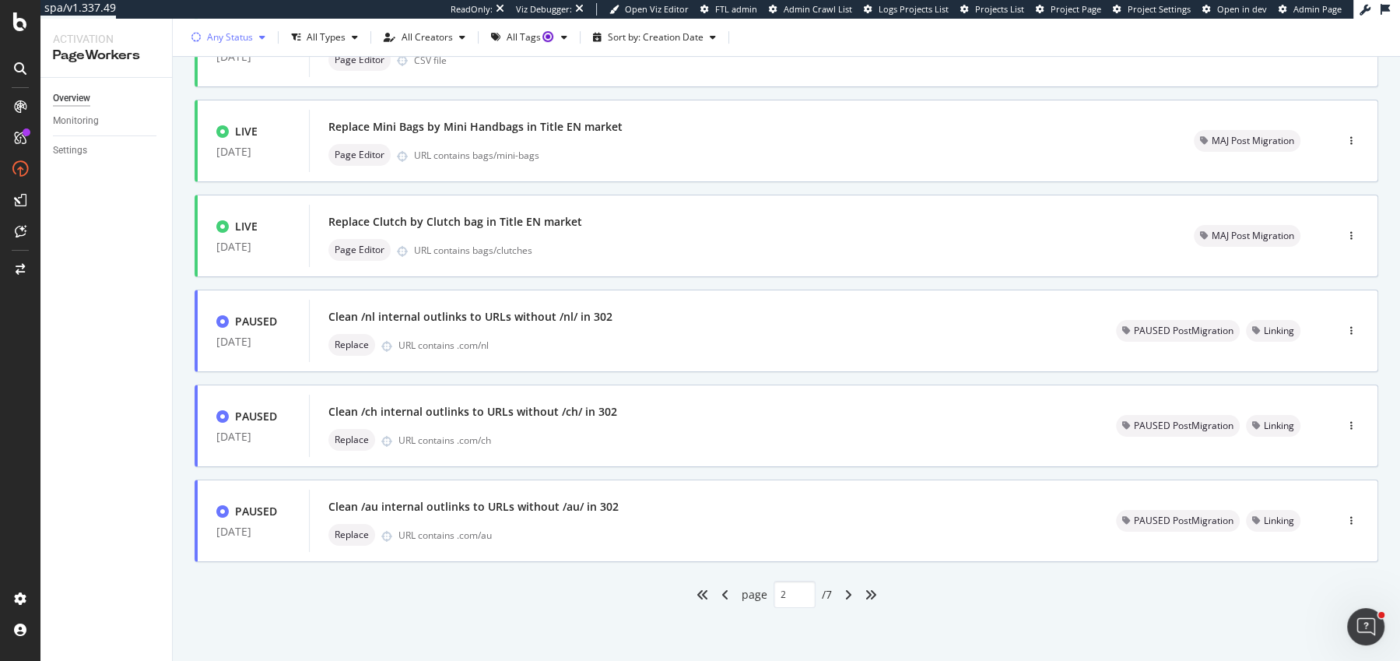
click at [223, 38] on div "Any Status" at bounding box center [230, 37] width 46 height 9
click at [855, 589] on div "angle-right" at bounding box center [848, 594] width 20 height 25
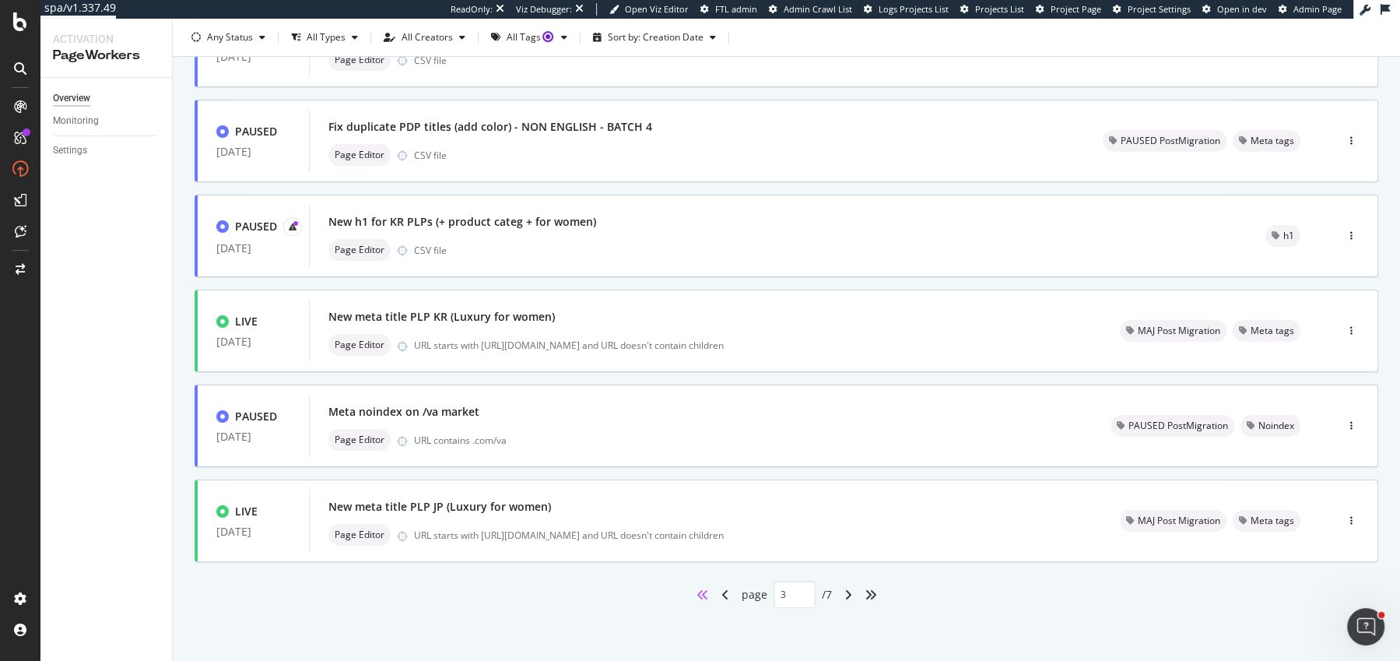
click at [706, 597] on icon "angles-left" at bounding box center [703, 594] width 12 height 12
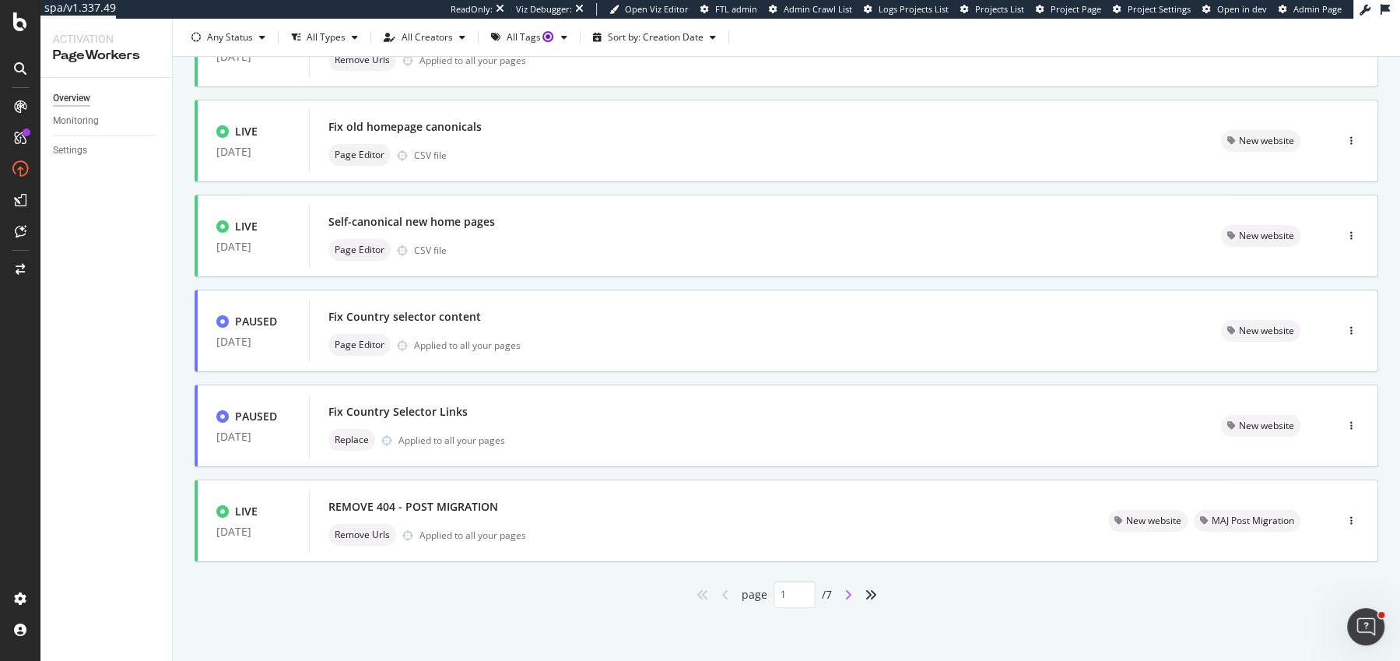
click at [846, 593] on icon "angle-right" at bounding box center [848, 594] width 8 height 12
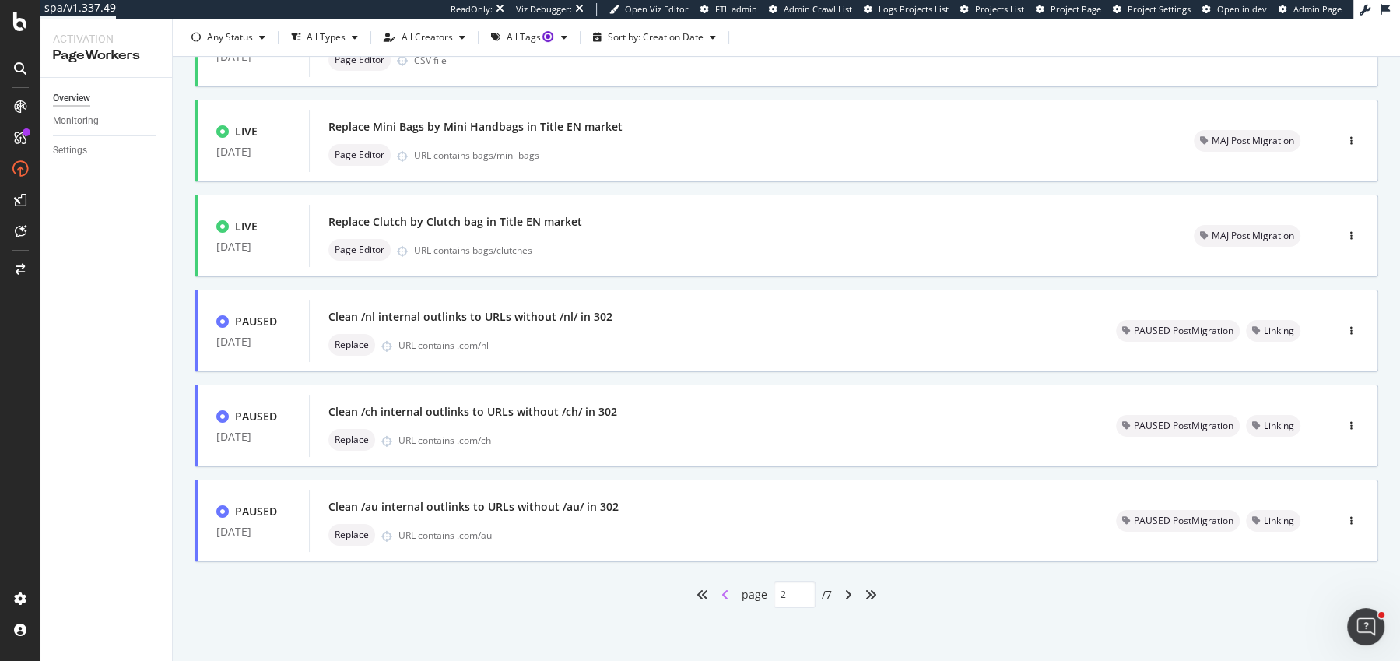
click at [722, 595] on icon "angle-left" at bounding box center [725, 594] width 8 height 12
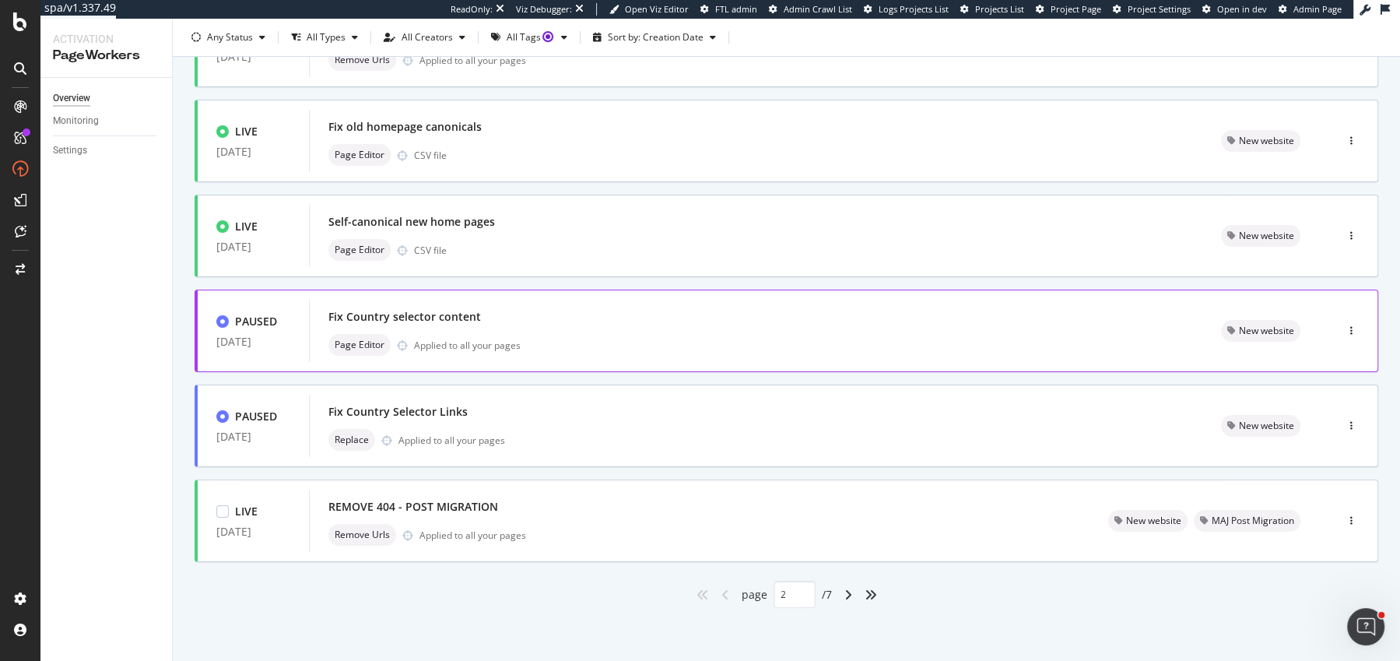
type input "1"
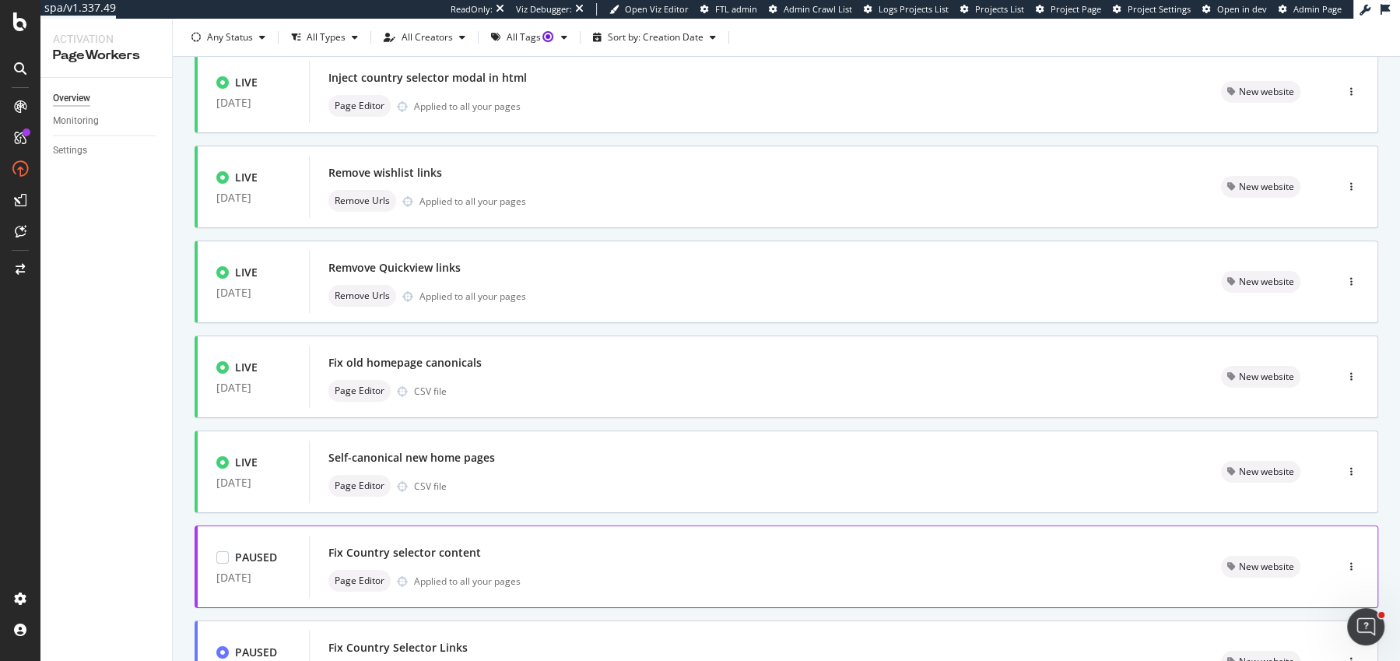
scroll to position [0, 0]
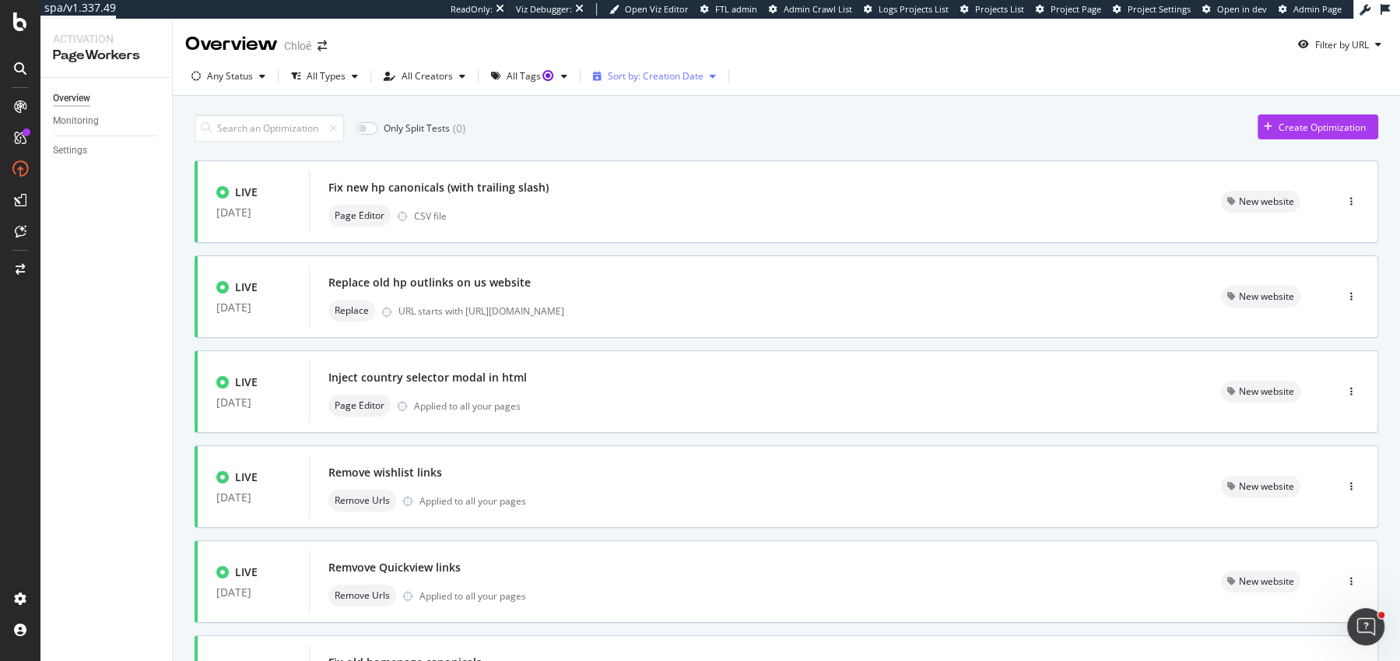
click at [644, 72] on div "Sort by: Creation Date" at bounding box center [656, 76] width 96 height 9
click at [636, 132] on div "Modification Date" at bounding box center [639, 128] width 77 height 13
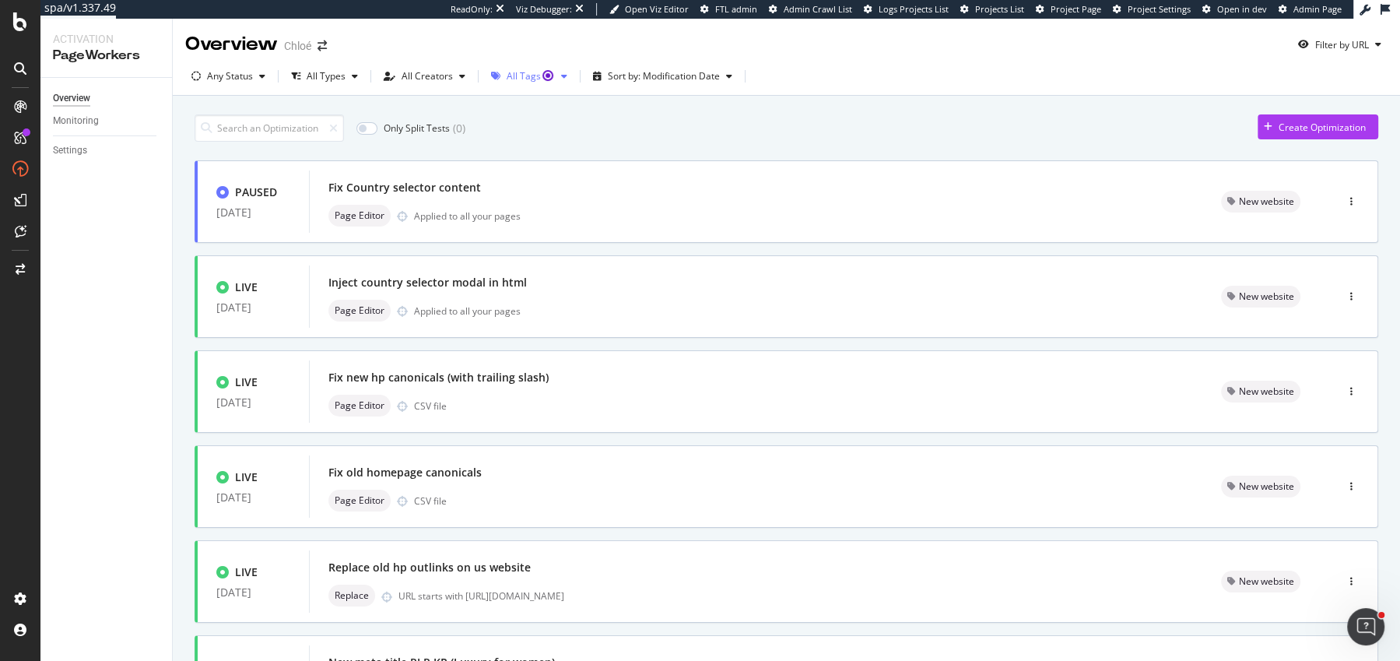
click at [507, 75] on div "All Tags" at bounding box center [531, 76] width 48 height 9
click at [504, 239] on div at bounding box center [500, 238] width 12 height 12
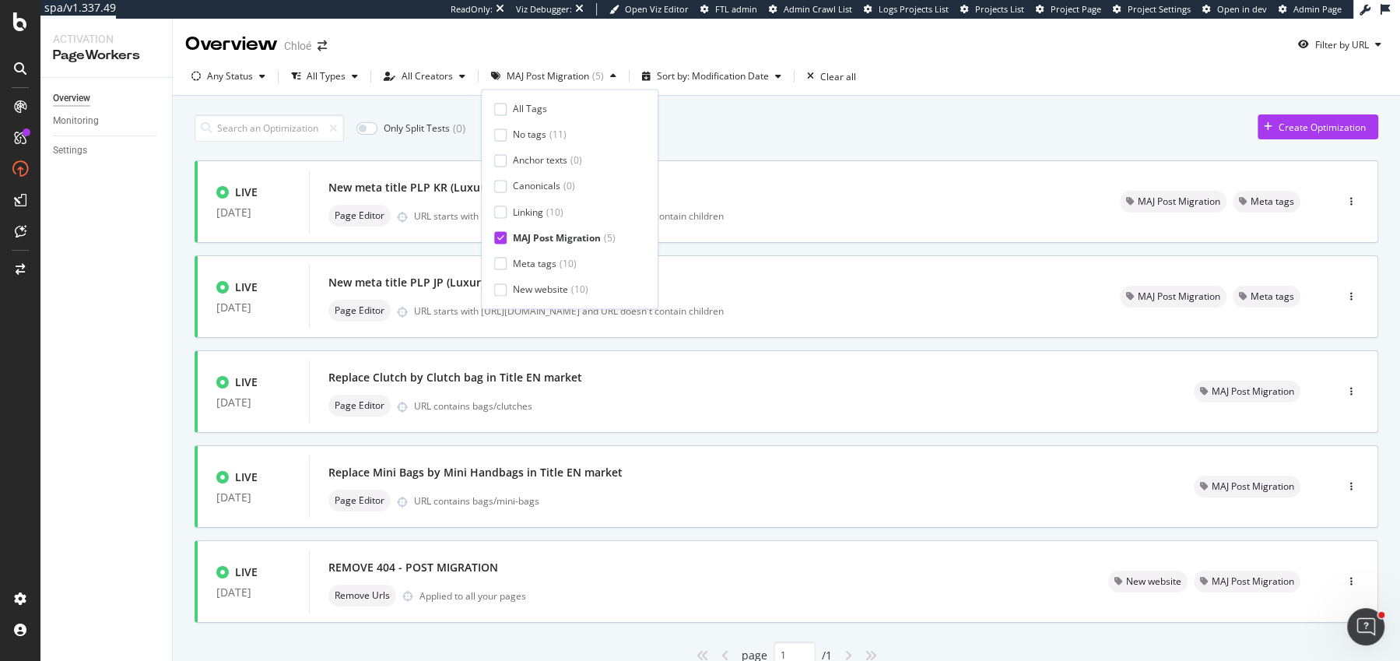
click at [807, 116] on div "Only Split Tests ( 0 ) Create Optimization" at bounding box center [787, 127] width 1184 height 27
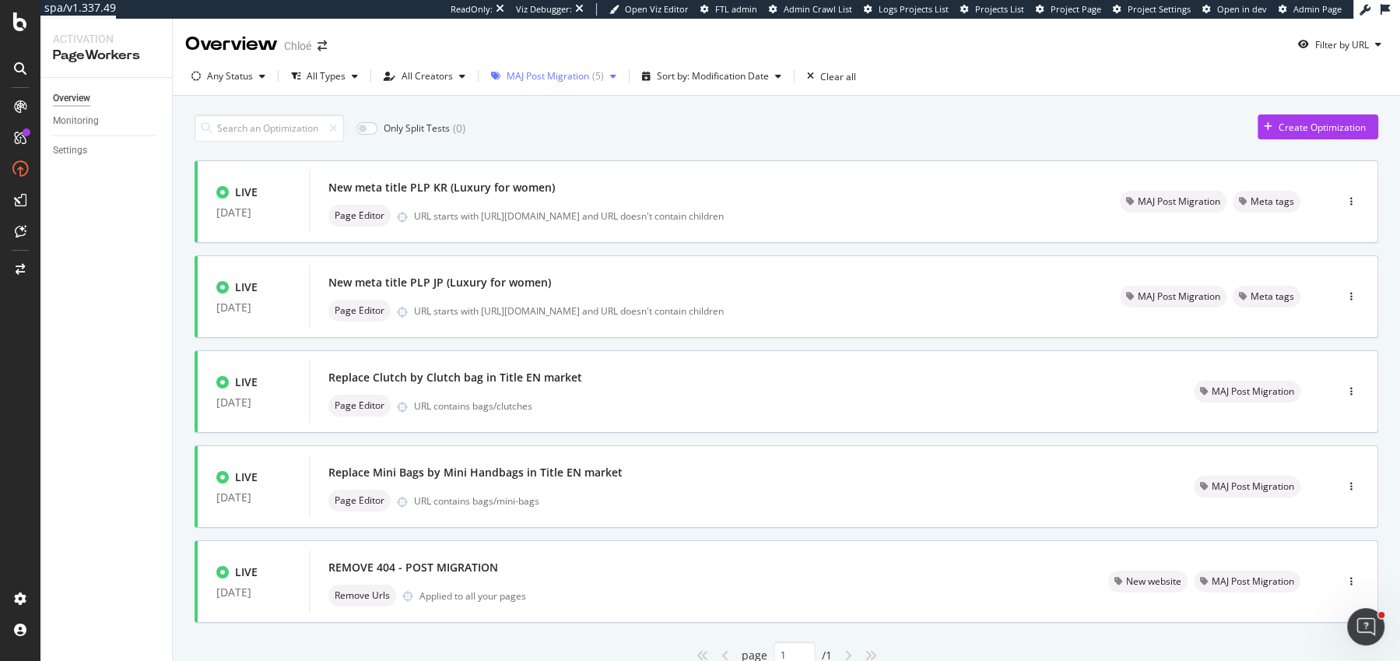
click at [558, 85] on div "MAJ Post Migration ( 5 )" at bounding box center [554, 76] width 138 height 23
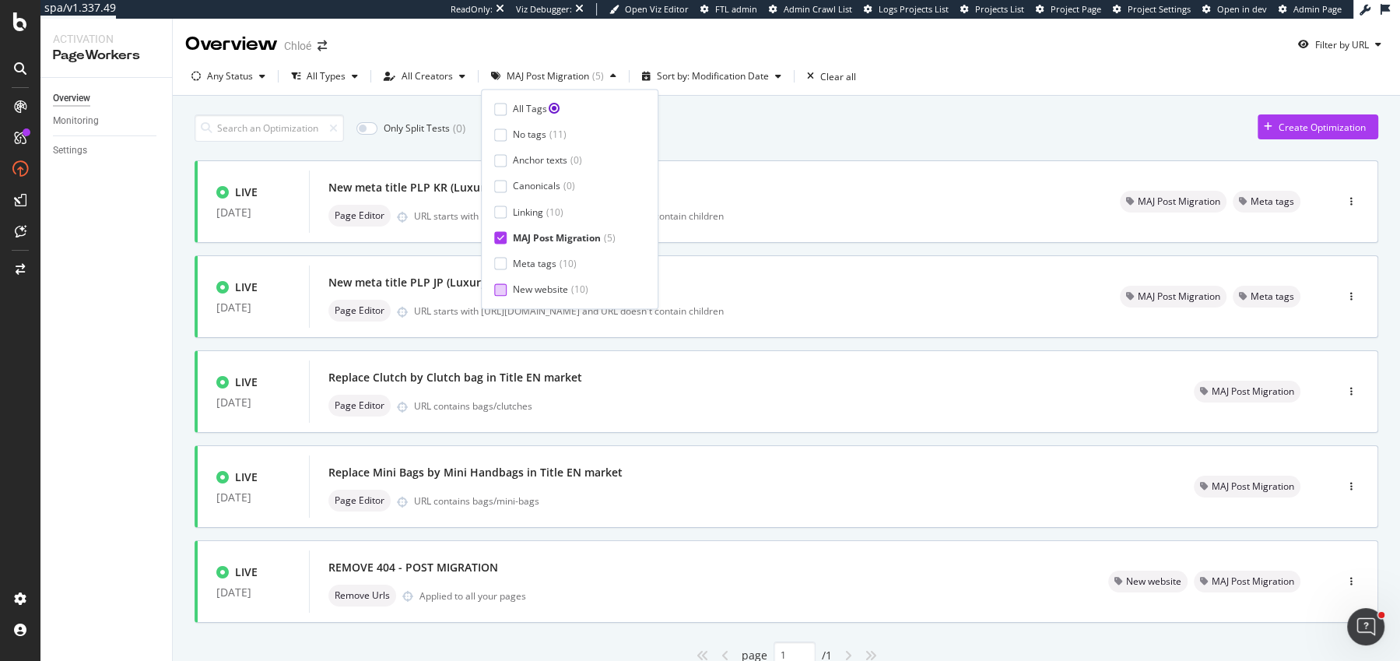
click at [503, 290] on div at bounding box center [500, 289] width 12 height 12
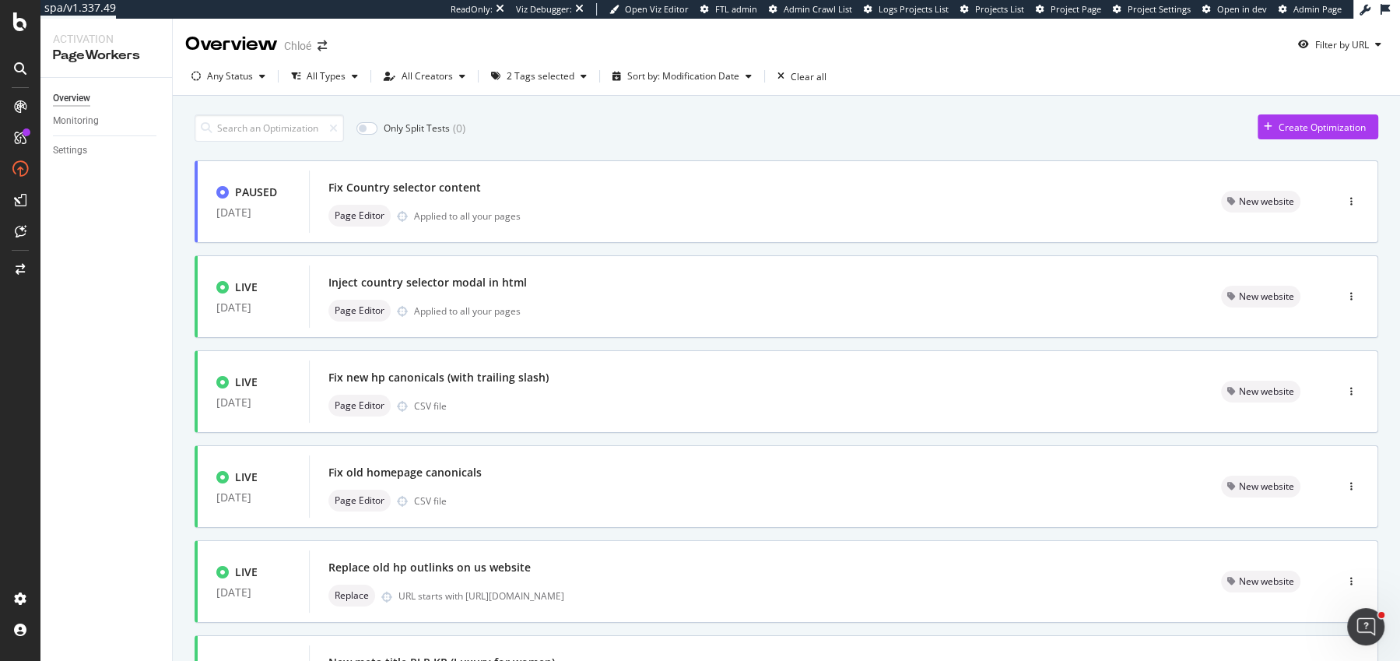
click at [834, 119] on div "Only Split Tests ( 0 ) Create Optimization" at bounding box center [787, 127] width 1184 height 27
click at [550, 72] on div "2 Tags selected" at bounding box center [541, 76] width 68 height 9
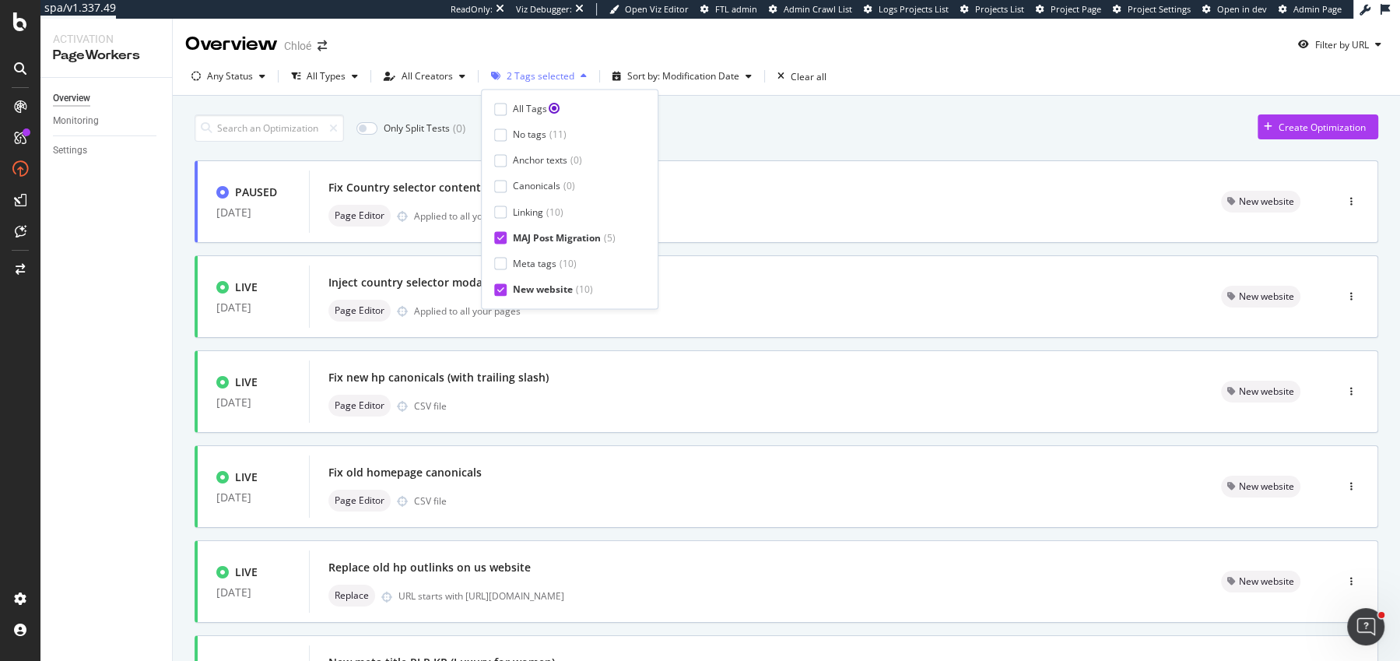
click at [550, 72] on div "2 Tags selected" at bounding box center [541, 76] width 68 height 9
